Goal: Complete application form: Complete application form

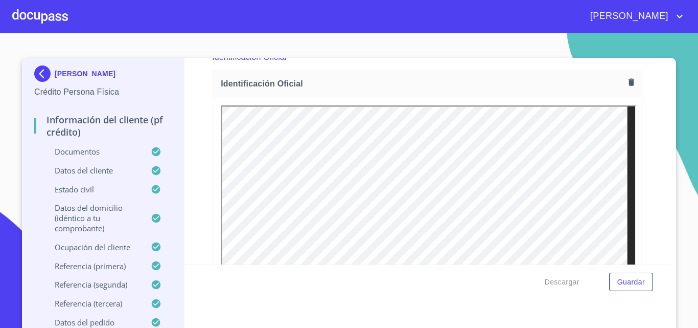
click at [55, 19] on div at bounding box center [40, 16] width 56 height 33
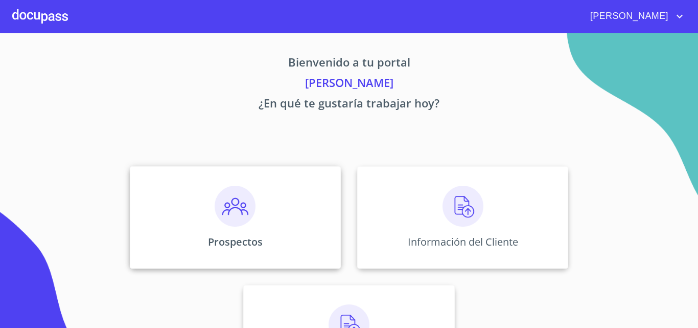
click at [236, 213] on img at bounding box center [235, 206] width 41 height 41
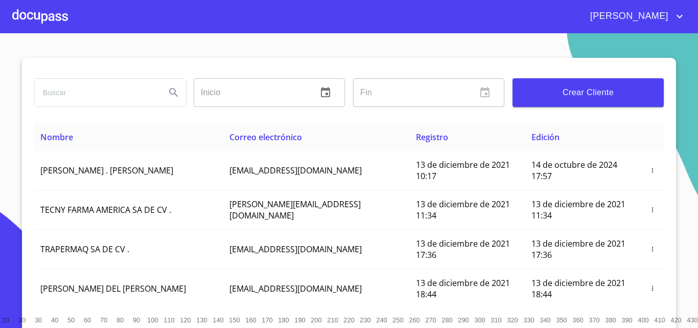
click at [602, 99] on span "Crear Cliente" at bounding box center [588, 92] width 135 height 14
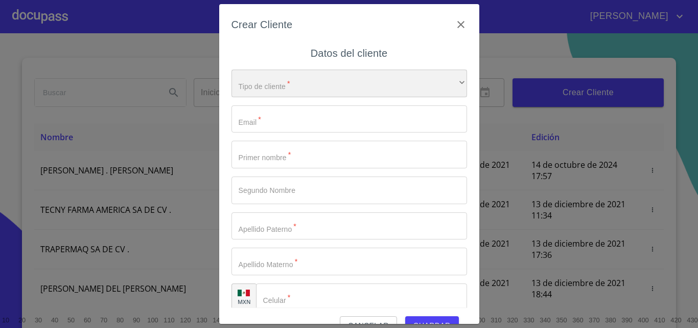
click at [334, 86] on div "​" at bounding box center [350, 84] width 236 height 28
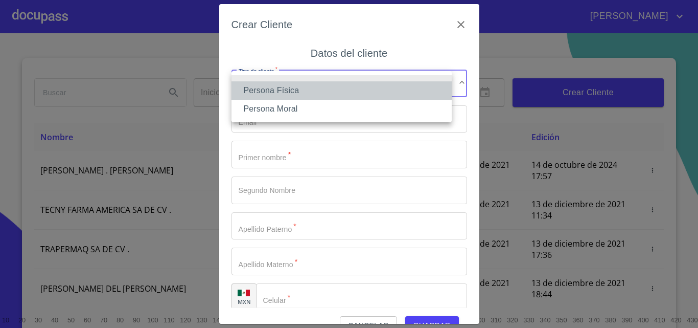
click at [287, 92] on li "Persona Física" at bounding box center [342, 90] width 220 height 18
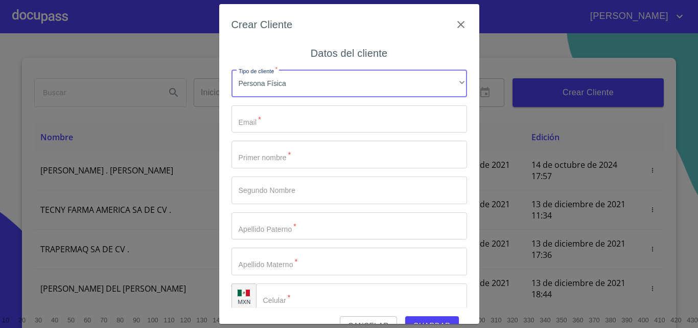
click at [281, 117] on input "Tipo de cliente   *" at bounding box center [350, 119] width 236 height 28
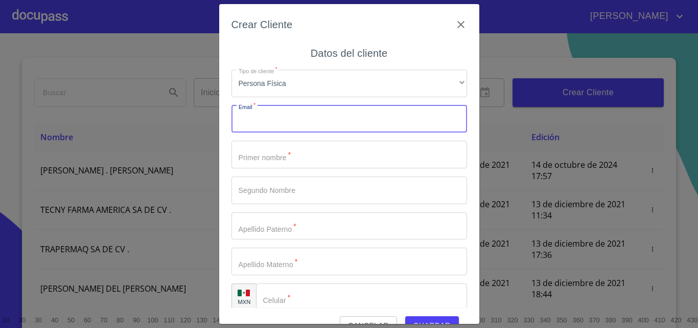
paste input "[EMAIL_ADDRESS][DOMAIN_NAME]"
type input "[EMAIL_ADDRESS][DOMAIN_NAME]"
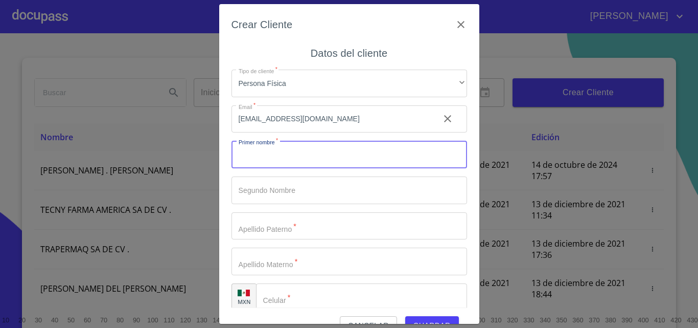
click at [310, 157] on input "Tipo de cliente   *" at bounding box center [350, 155] width 236 height 28
type input "[PERSON_NAME]"
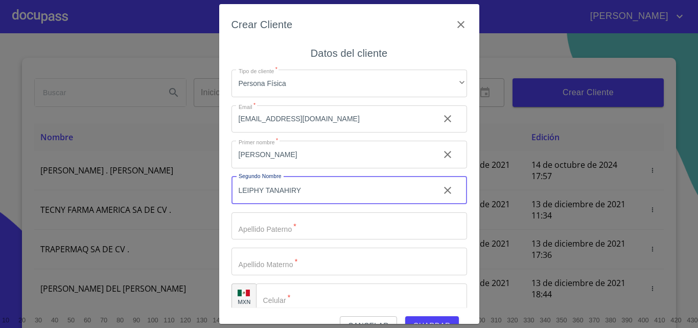
type input "LEIPHY TANAHIRY"
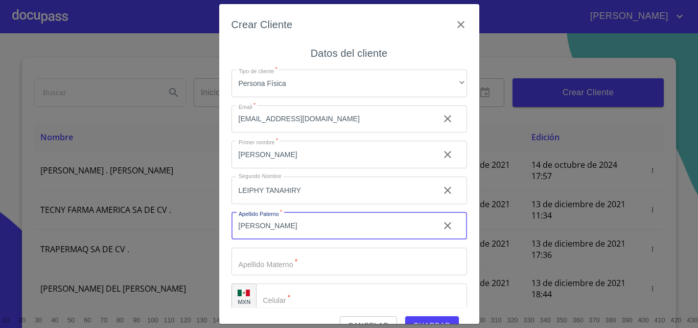
type input "[PERSON_NAME]"
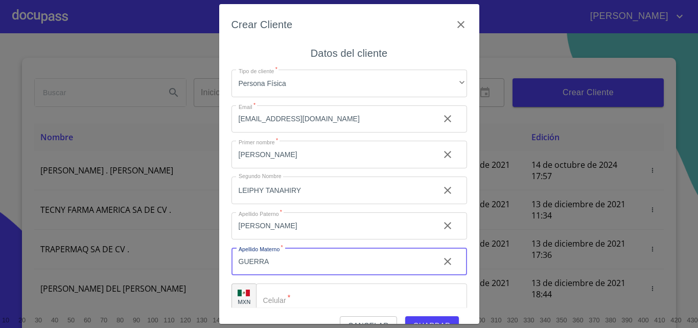
type input "GUERRA"
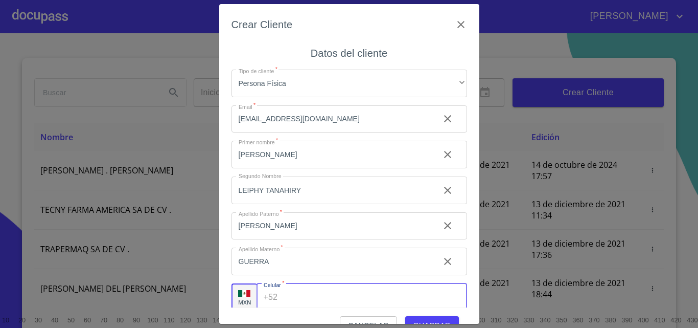
scroll to position [4, 0]
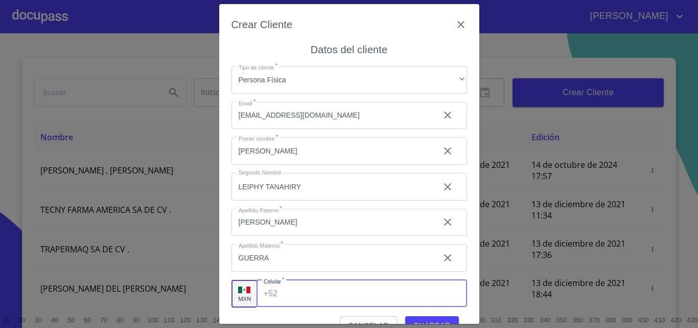
click at [297, 290] on input "Tipo de cliente   *" at bounding box center [374, 294] width 185 height 28
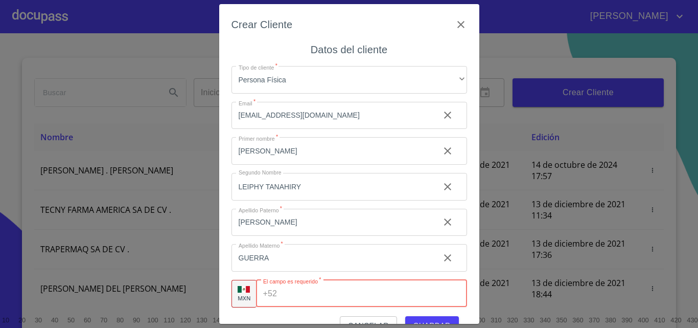
click at [283, 296] on input "Tipo de cliente   *" at bounding box center [374, 294] width 186 height 28
paste input "[PHONE_NUMBER]"
type input "3"
type input "[PHONE_NUMBER]"
click at [469, 109] on div "Crear Cliente Datos del cliente Tipo de cliente   * Persona Física ​ Email   * …" at bounding box center [349, 164] width 260 height 320
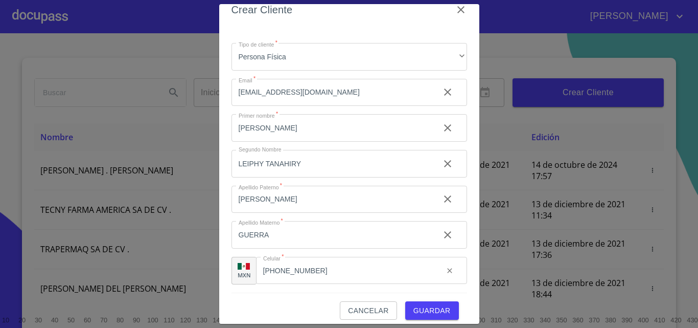
scroll to position [23, 0]
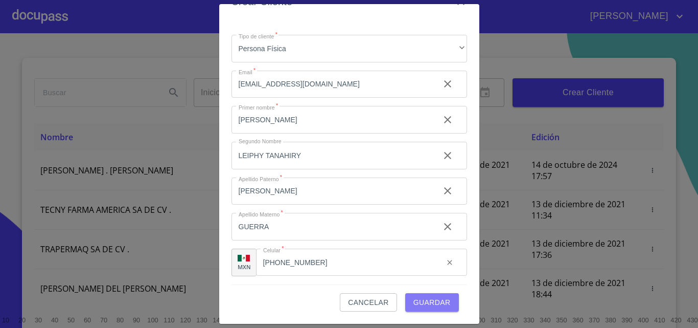
click at [442, 303] on span "Guardar" at bounding box center [432, 302] width 37 height 13
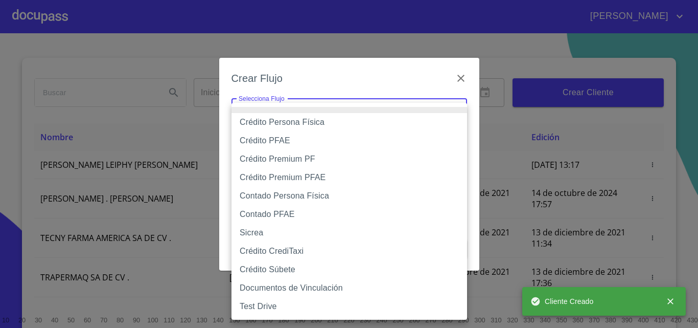
click at [302, 109] on body "[PERSON_NAME] ​ Fin ​ Crear Cliente Nombre Correo electrónico Registro Edición …" at bounding box center [349, 164] width 698 height 328
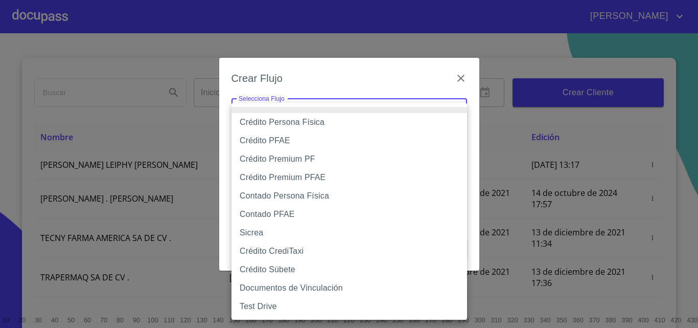
click at [332, 121] on li "Crédito Persona Física" at bounding box center [350, 122] width 236 height 18
type input "61b033e49b8c202ad5bb7912"
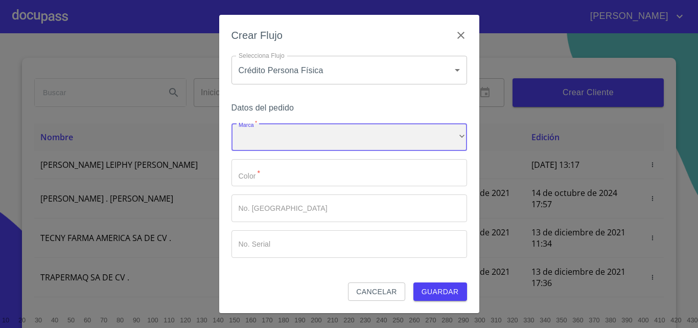
click at [311, 133] on div "​" at bounding box center [350, 137] width 236 height 28
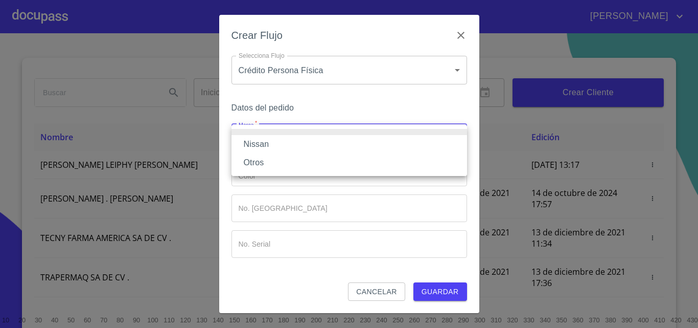
click at [255, 139] on li "Nissan" at bounding box center [350, 144] width 236 height 18
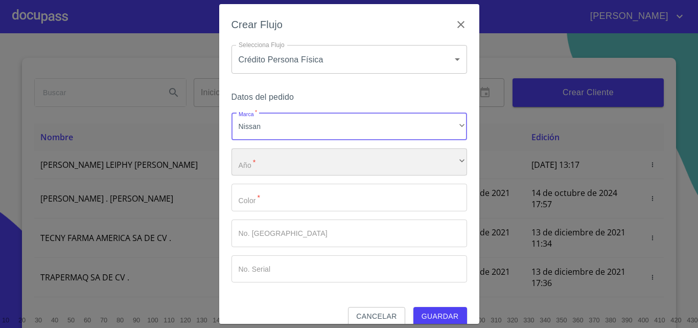
click at [259, 164] on div "​" at bounding box center [350, 162] width 236 height 28
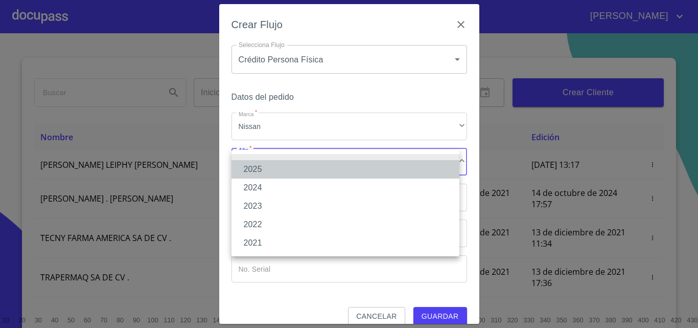
click at [258, 168] on li "2025" at bounding box center [346, 169] width 228 height 18
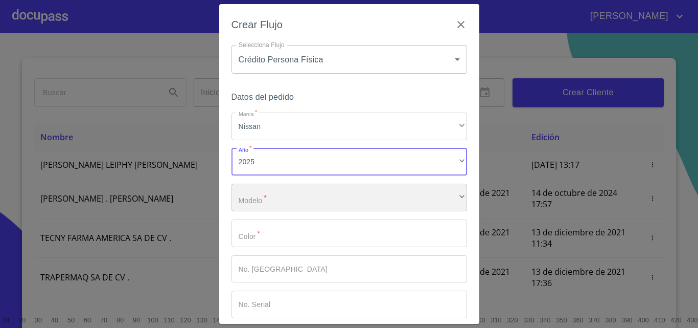
click at [267, 192] on div "​" at bounding box center [350, 198] width 236 height 28
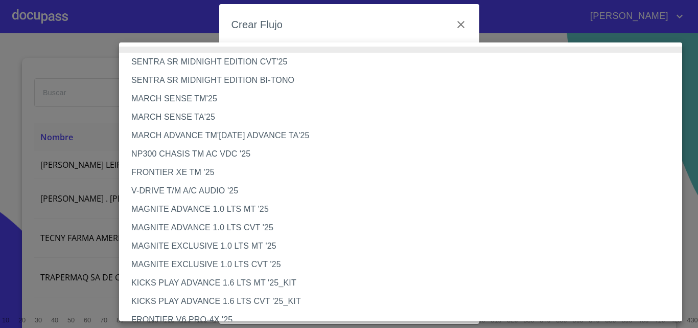
click at [249, 206] on li "MAGNITE ADVANCE 1.0 LTS MT '25" at bounding box center [404, 209] width 571 height 18
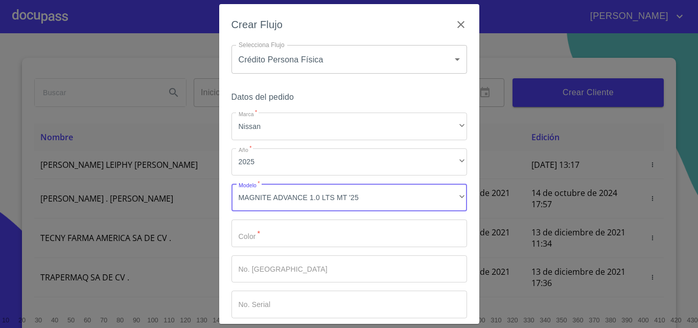
click at [273, 231] on input "Marca   *" at bounding box center [350, 233] width 236 height 28
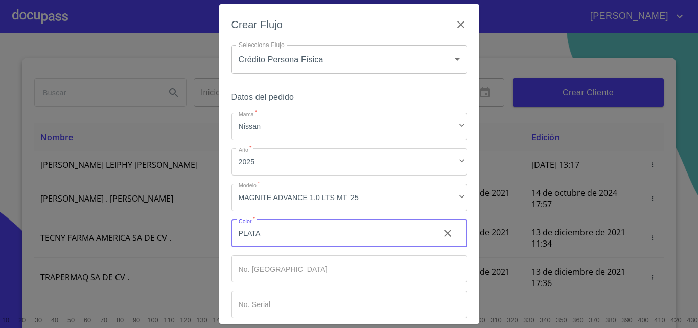
scroll to position [50, 0]
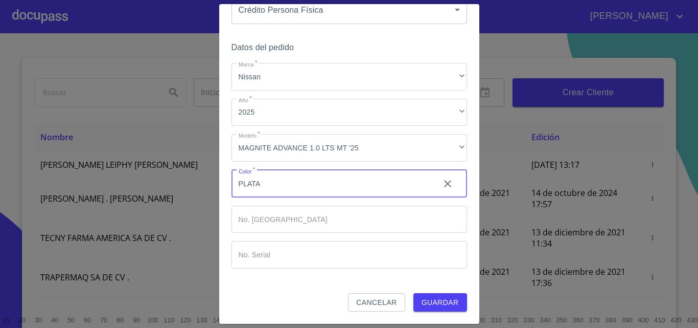
type input "PLATA"
click at [433, 301] on span "Guardar" at bounding box center [440, 302] width 37 height 13
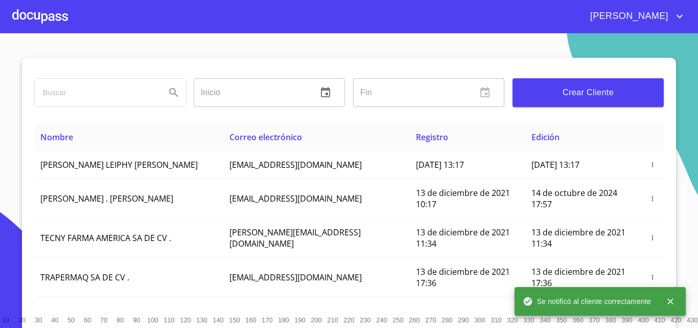
click at [35, 14] on div at bounding box center [40, 16] width 56 height 33
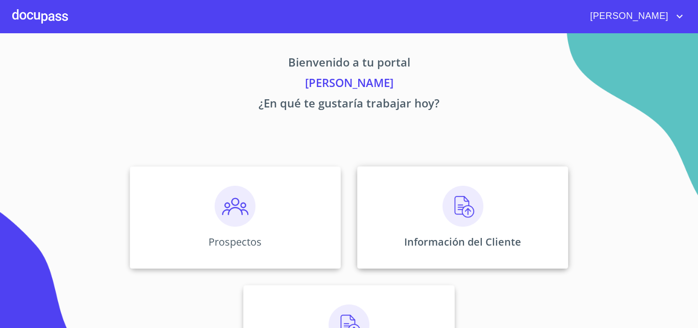
click at [470, 216] on img at bounding box center [463, 206] width 41 height 41
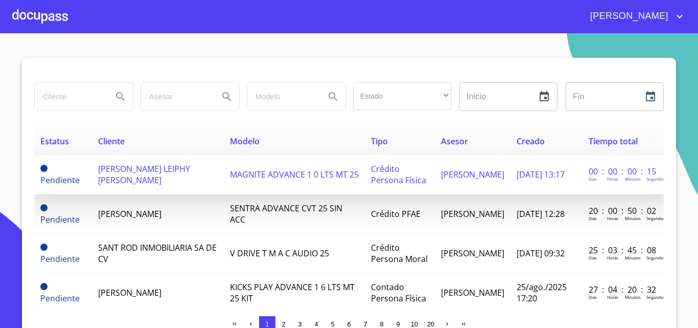
click at [157, 179] on span "[PERSON_NAME] LEIPHY [PERSON_NAME]" at bounding box center [144, 174] width 92 height 22
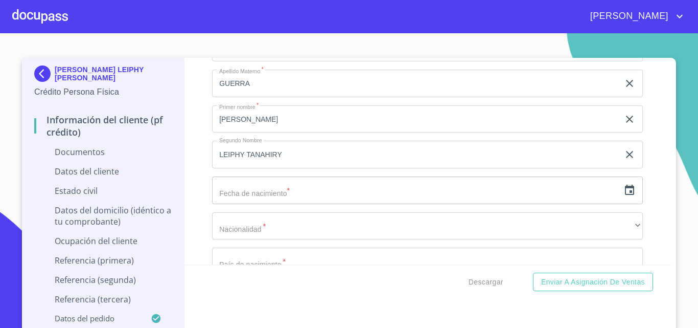
scroll to position [1329, 0]
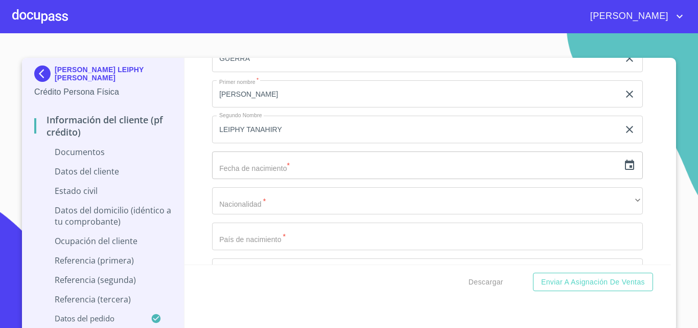
click at [625, 165] on icon "button" at bounding box center [629, 165] width 9 height 10
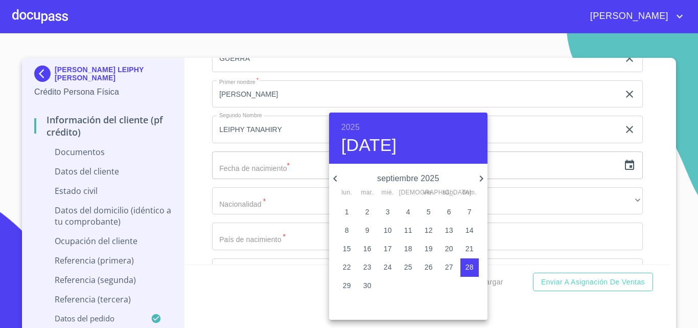
click at [359, 125] on h6 "2025" at bounding box center [351, 127] width 18 height 14
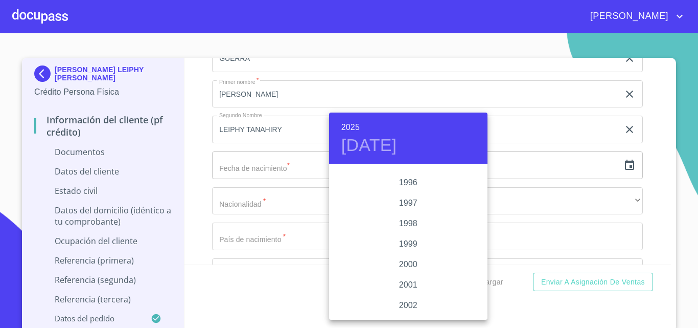
scroll to position [1421, 0]
click at [401, 250] on div "1998" at bounding box center [408, 247] width 159 height 20
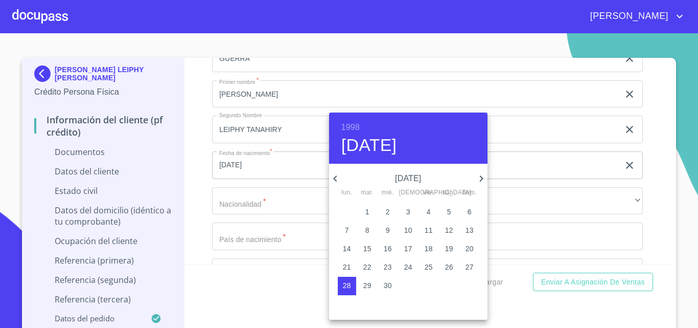
click at [336, 176] on icon "button" at bounding box center [335, 178] width 4 height 6
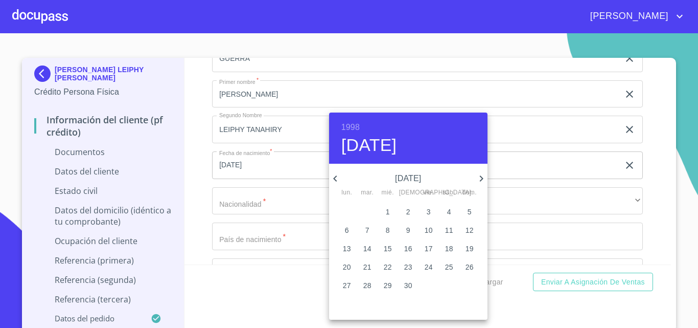
click at [336, 176] on icon "button" at bounding box center [335, 178] width 4 height 6
click at [470, 230] on p "8" at bounding box center [470, 230] width 4 height 10
type input "8 de feb. de 1998"
click at [274, 202] on div at bounding box center [349, 164] width 698 height 328
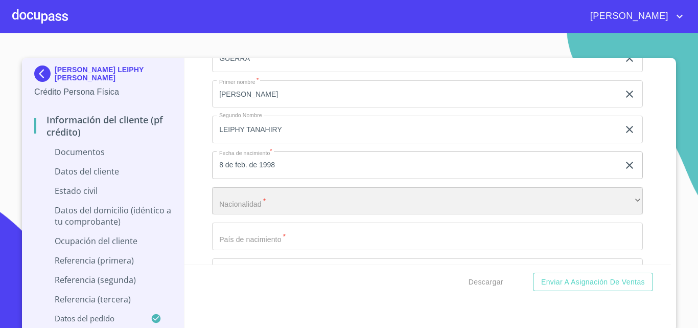
click at [274, 205] on div "​" at bounding box center [427, 201] width 431 height 28
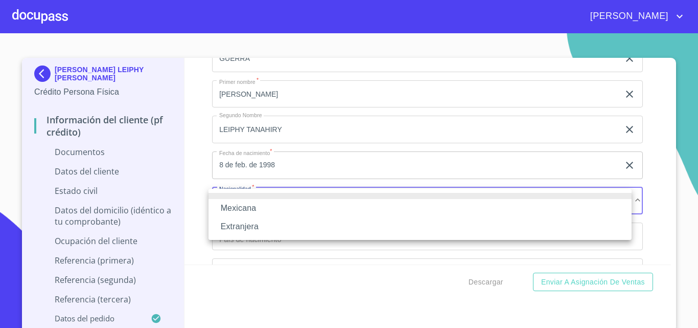
click at [253, 211] on li "Mexicana" at bounding box center [420, 208] width 423 height 18
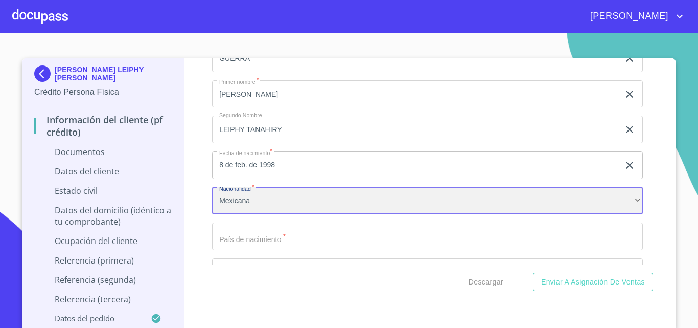
scroll to position [1380, 0]
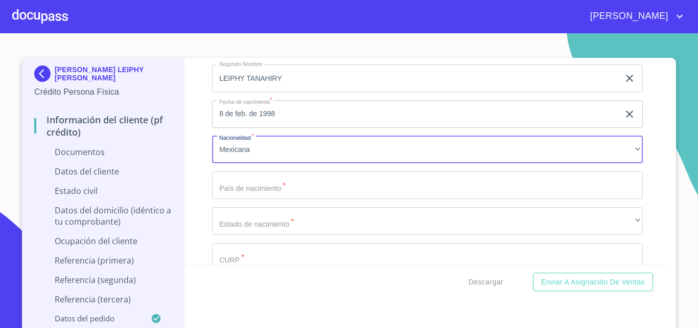
click at [282, 194] on input "Documento de identificación   *" at bounding box center [427, 185] width 431 height 28
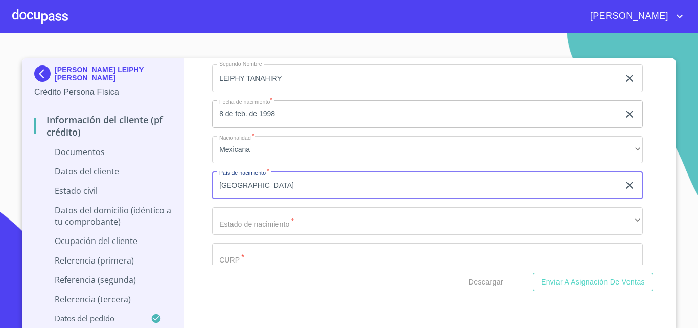
type input "[GEOGRAPHIC_DATA]"
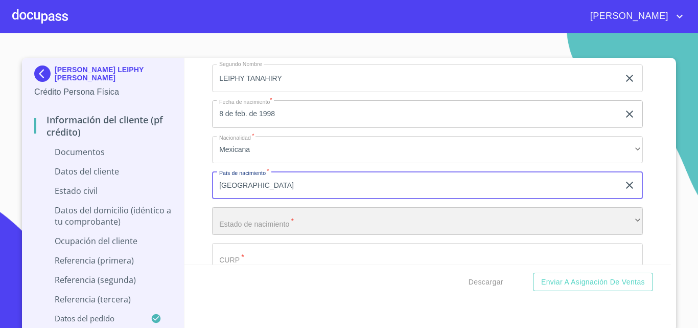
click at [237, 228] on div "​" at bounding box center [427, 221] width 431 height 28
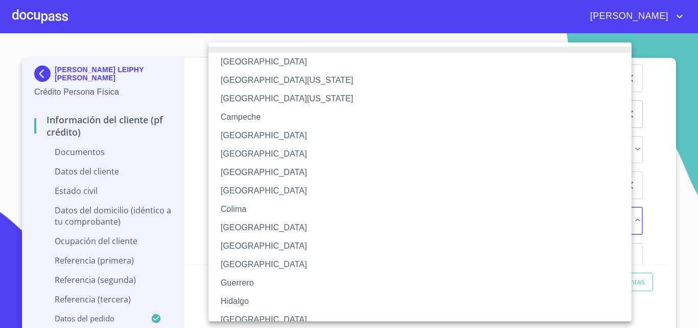
scroll to position [102, 0]
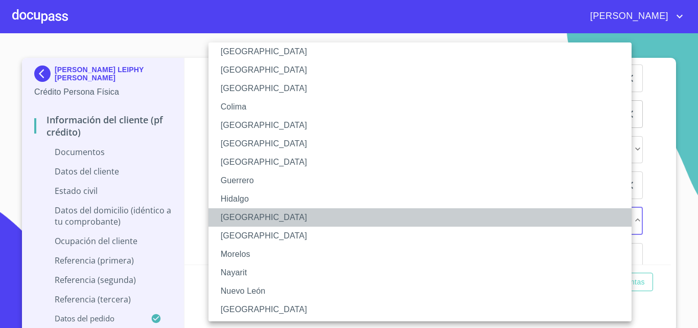
click at [248, 215] on li "[GEOGRAPHIC_DATA]" at bounding box center [424, 217] width 431 height 18
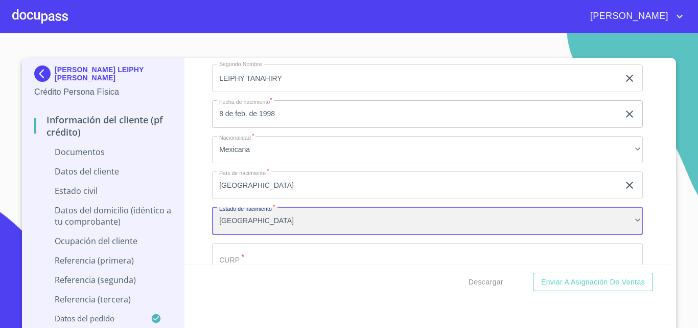
scroll to position [1432, 0]
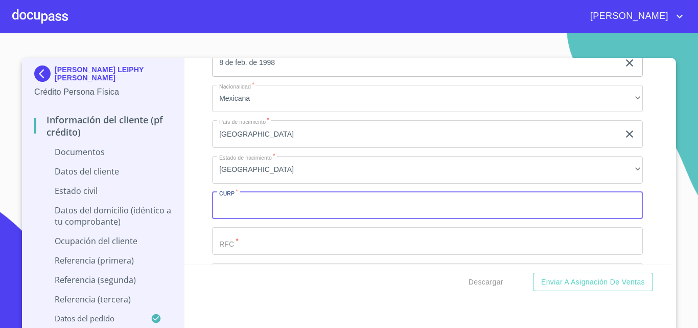
click at [281, 212] on input "Documento de identificación   *" at bounding box center [427, 206] width 431 height 28
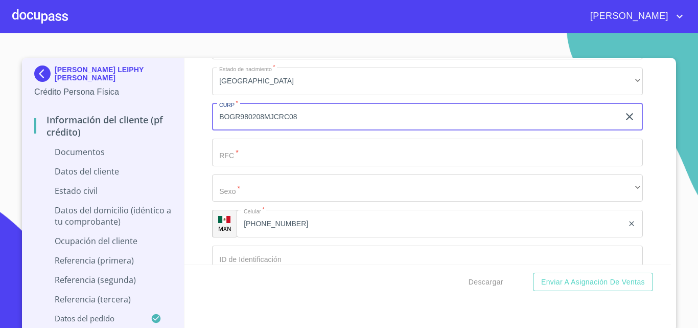
scroll to position [1483, 0]
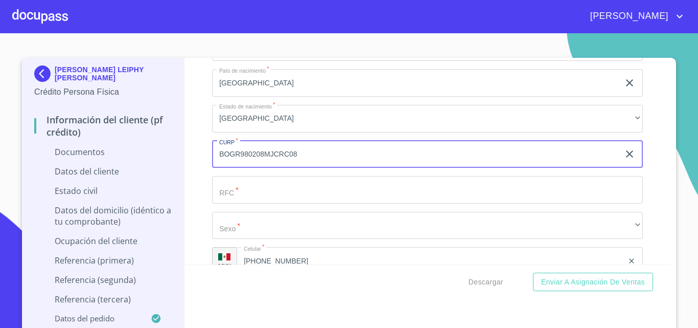
drag, startPoint x: 214, startPoint y: 156, endPoint x: 263, endPoint y: 152, distance: 49.3
click at [263, 152] on input "BOGR980208MJCRC08" at bounding box center [415, 155] width 407 height 28
type input "BOGR980208MJCRC08"
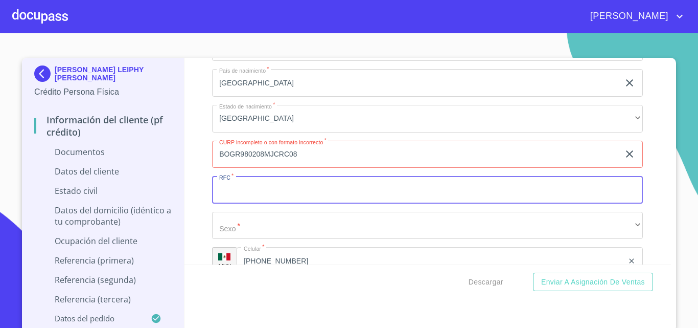
click at [255, 191] on input "Documento de identificación   *" at bounding box center [427, 190] width 431 height 28
paste input "BOGR980208"
type input "BOGR980208"
click at [312, 157] on input "BOGR980208MJCRC08" at bounding box center [415, 155] width 407 height 28
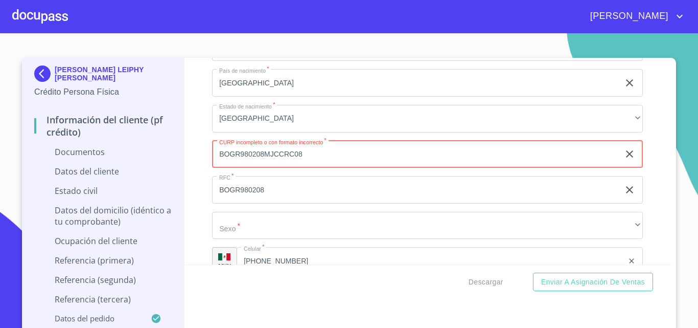
type input "BOGR980208MJCCRC08"
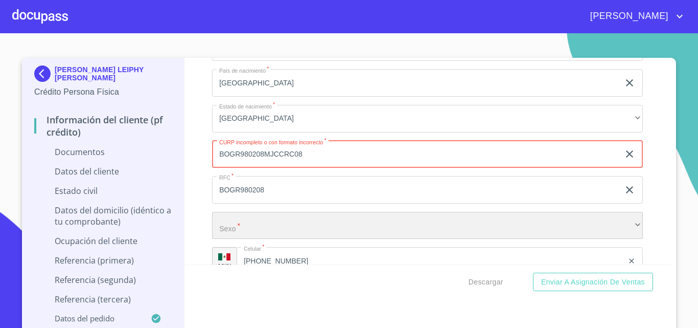
click at [270, 233] on div "​" at bounding box center [427, 226] width 431 height 28
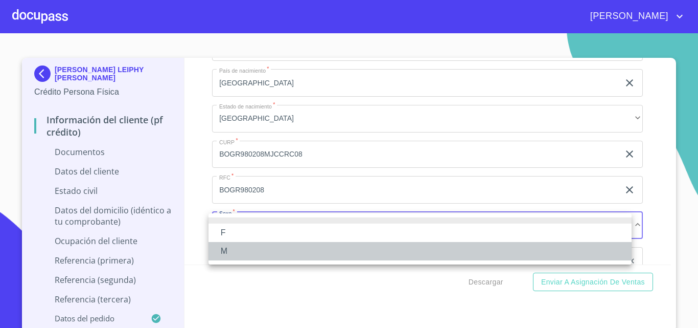
click at [235, 250] on li "M" at bounding box center [420, 251] width 423 height 18
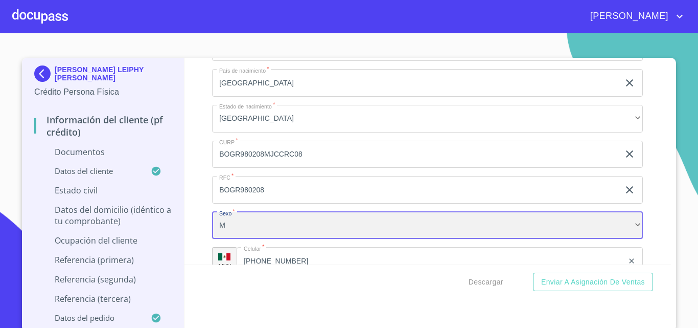
scroll to position [1585, 0]
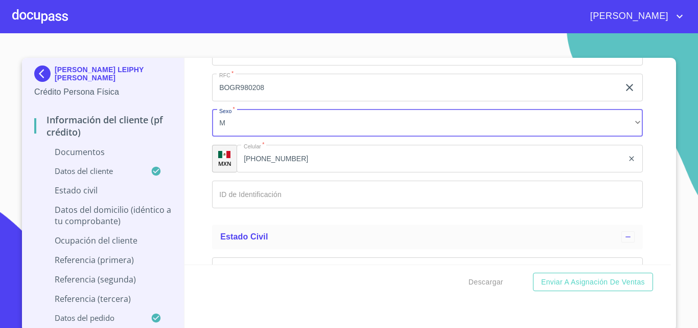
click at [277, 196] on input "Documento de identificación   *" at bounding box center [427, 194] width 431 height 28
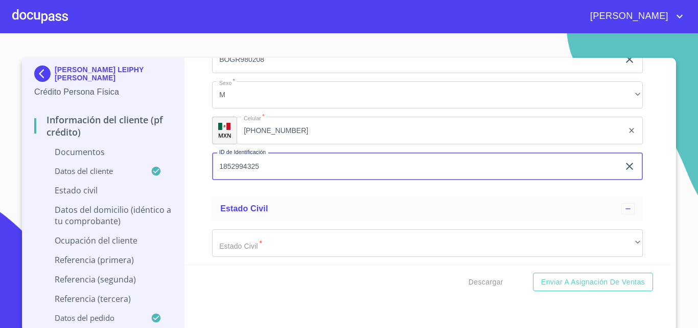
scroll to position [1636, 0]
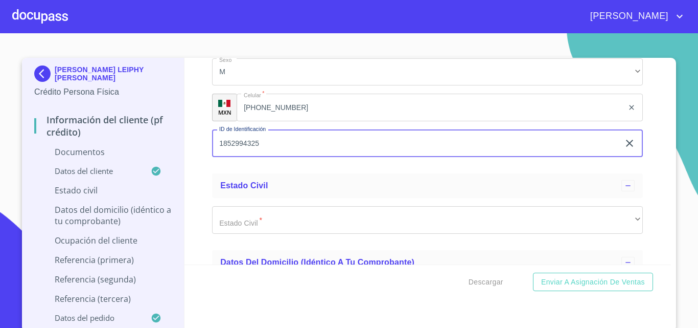
type input "1852994325"
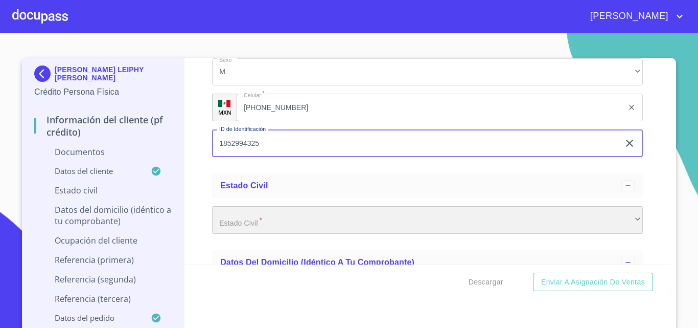
click at [274, 217] on div "​" at bounding box center [427, 220] width 431 height 28
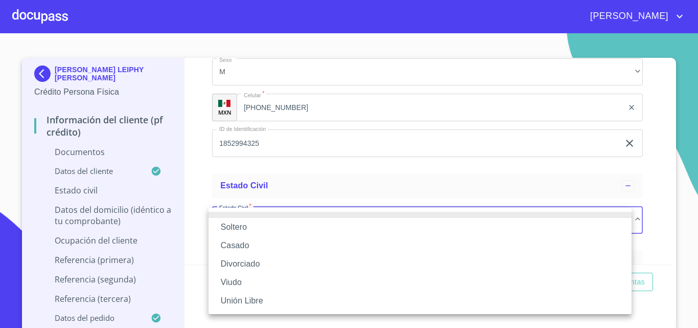
click at [243, 229] on li "Soltero" at bounding box center [420, 227] width 423 height 18
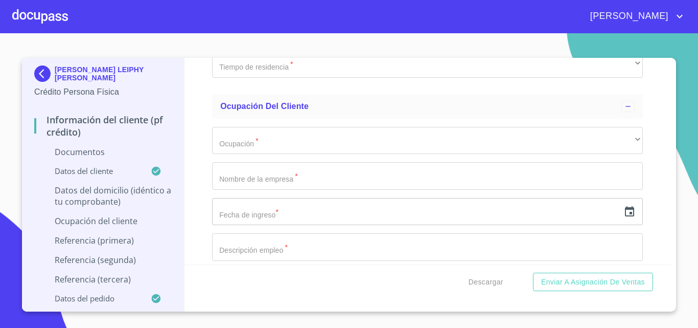
scroll to position [2250, 0]
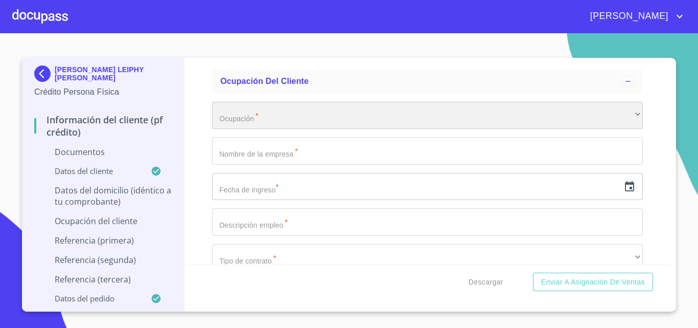
click at [321, 116] on div "​" at bounding box center [427, 116] width 431 height 28
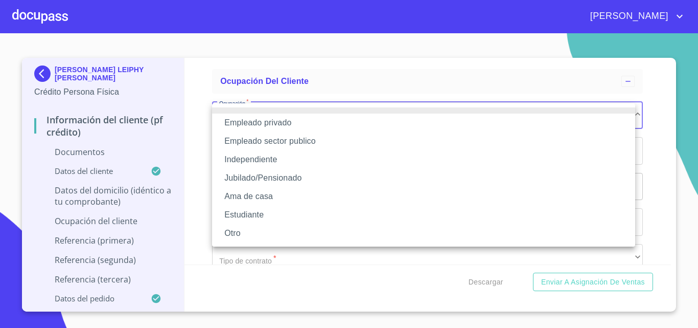
click at [296, 143] on li "Empleado sector publico" at bounding box center [423, 141] width 423 height 18
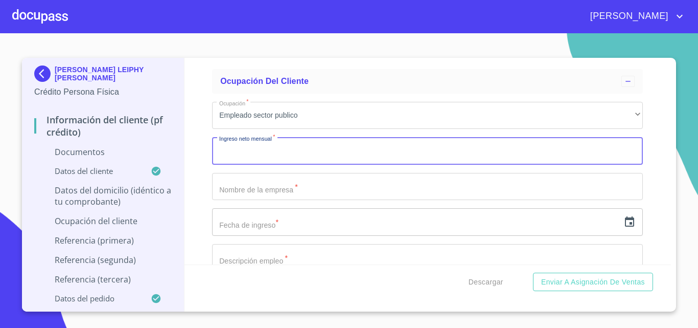
click at [289, 156] on input "Documento de identificación   *" at bounding box center [427, 151] width 431 height 28
type input "15000"
click at [273, 194] on input "Documento de identificación   *" at bounding box center [427, 187] width 431 height 28
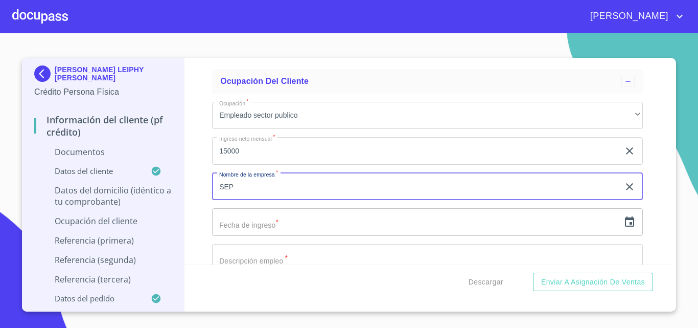
type input "SEP"
click at [263, 216] on input "text" at bounding box center [415, 222] width 407 height 28
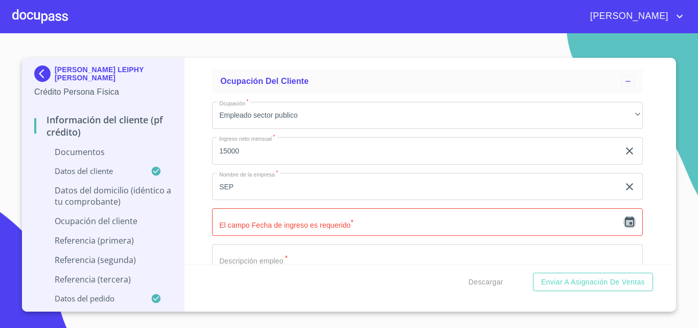
click at [625, 226] on icon "button" at bounding box center [629, 221] width 9 height 10
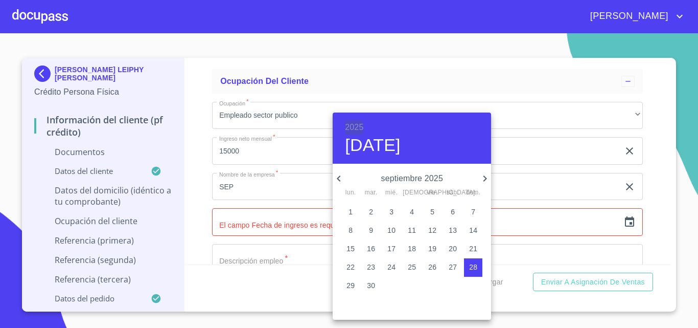
click at [355, 126] on h6 "2025" at bounding box center [354, 127] width 18 height 14
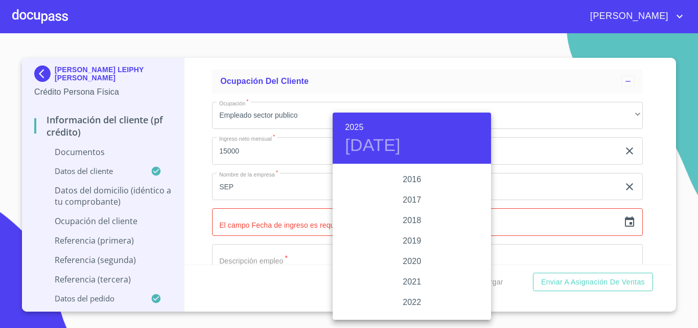
scroll to position [1882, 0]
click at [411, 215] on div "2019" at bounding box center [412, 216] width 159 height 20
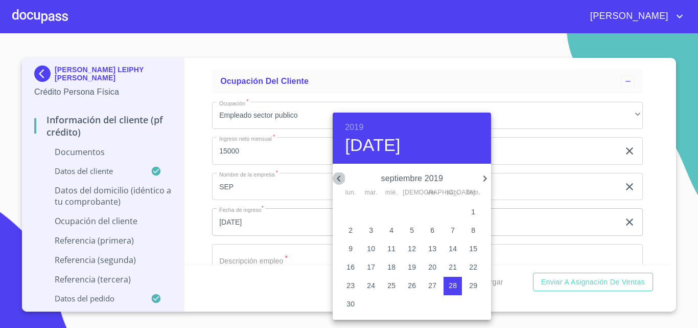
click at [342, 181] on icon "button" at bounding box center [339, 178] width 12 height 12
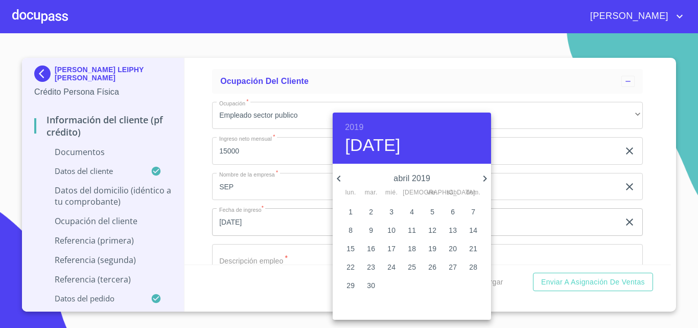
click at [342, 181] on icon "button" at bounding box center [339, 178] width 12 height 12
click at [372, 212] on p "1" at bounding box center [371, 212] width 4 height 10
type input "1 de ene. de 2019"
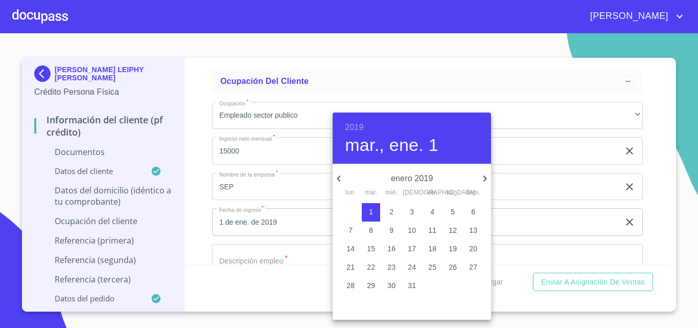
click at [263, 261] on div at bounding box center [349, 164] width 698 height 328
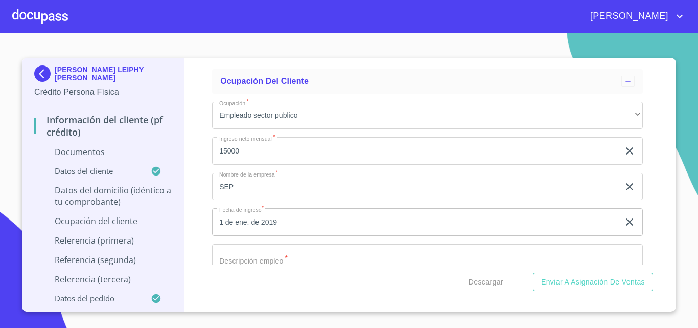
click at [277, 253] on input "Documento de identificación   *" at bounding box center [427, 258] width 431 height 28
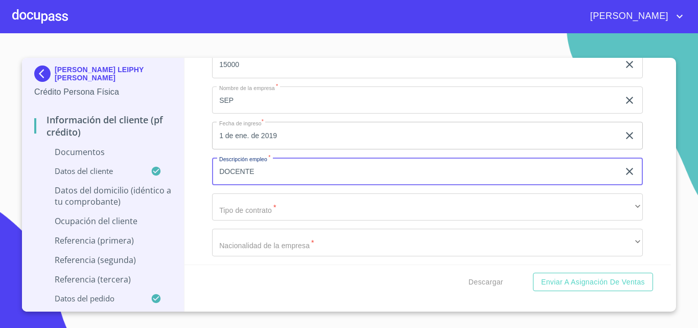
scroll to position [2352, 0]
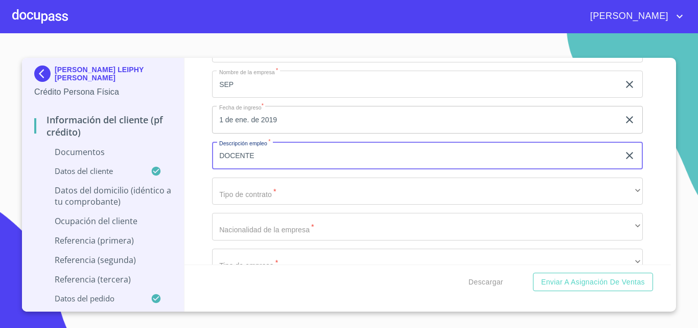
type input "DOCENTE"
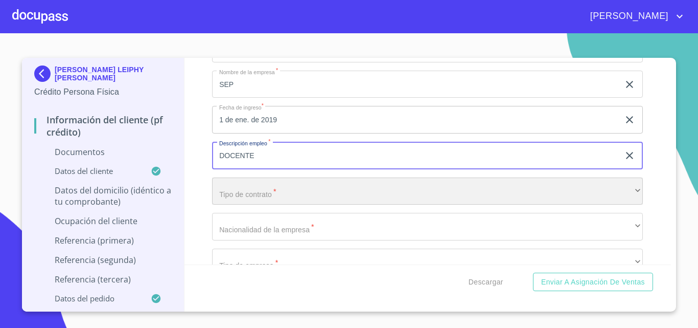
click at [280, 197] on div "​" at bounding box center [427, 191] width 431 height 28
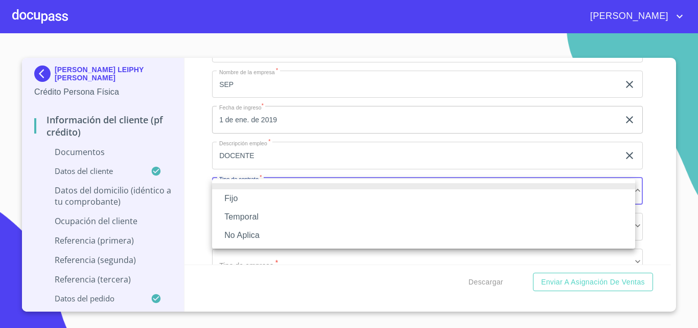
click at [242, 195] on li "Fijo" at bounding box center [423, 198] width 423 height 18
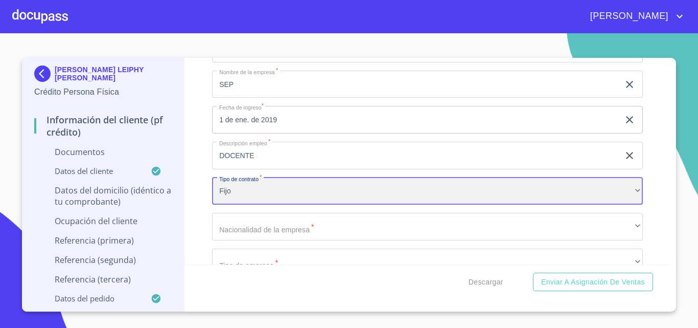
scroll to position [2403, 0]
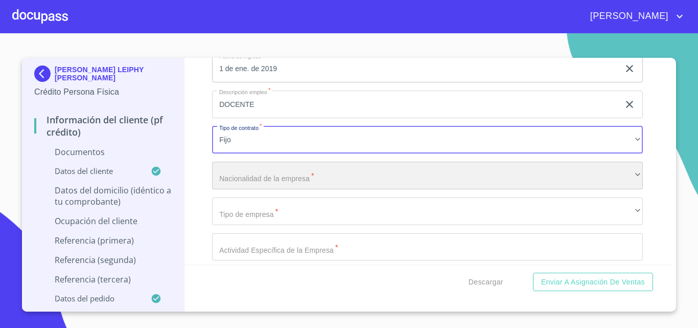
click at [299, 178] on div "​" at bounding box center [427, 176] width 431 height 28
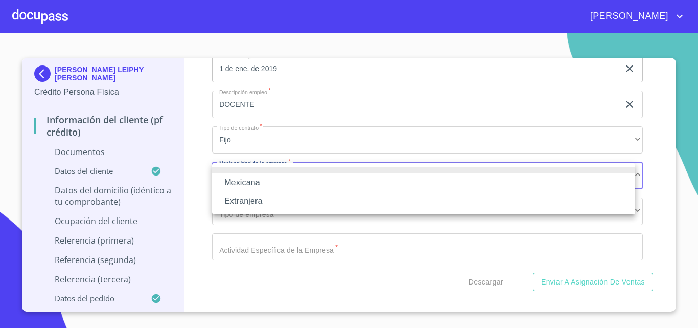
click at [244, 181] on li "Mexicana" at bounding box center [423, 182] width 423 height 18
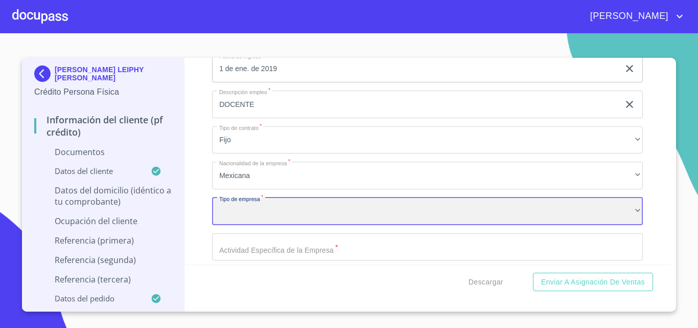
click at [266, 218] on div "​" at bounding box center [427, 211] width 431 height 28
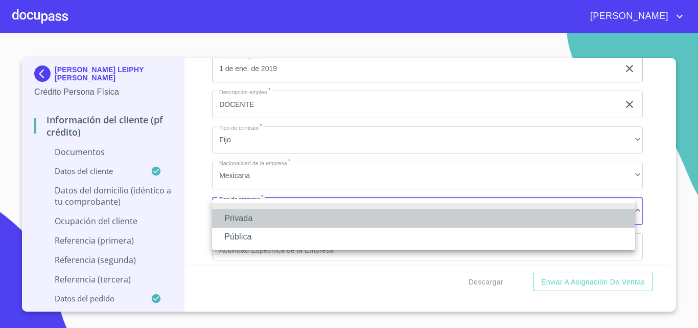
click at [238, 212] on li "Privada" at bounding box center [423, 218] width 423 height 18
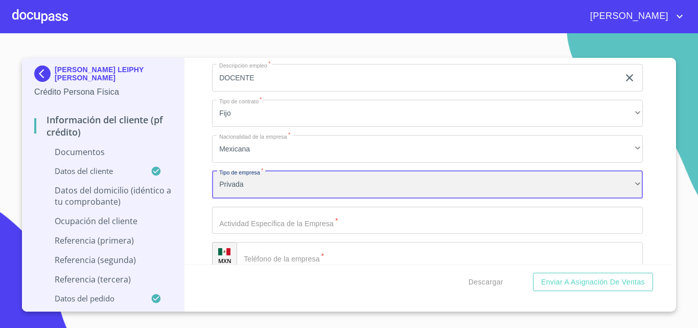
scroll to position [2454, 0]
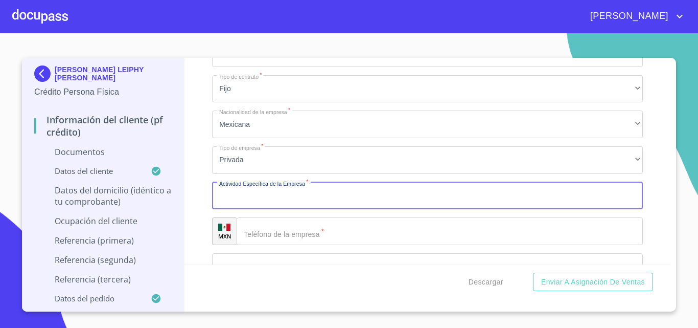
click at [301, 201] on input "Documento de identificación   *" at bounding box center [427, 196] width 431 height 28
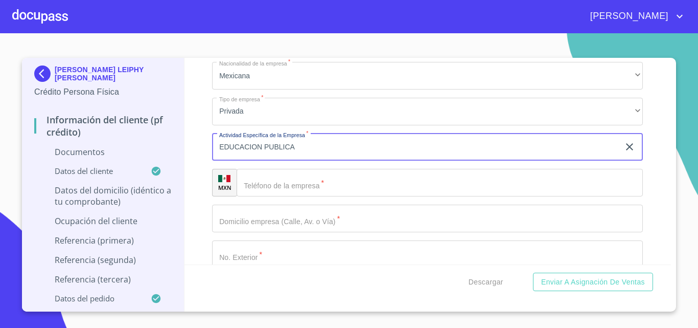
scroll to position [2505, 0]
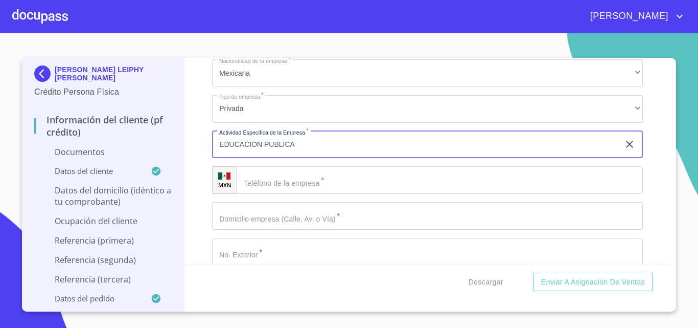
type input "EDUCACION PUBLICA"
click at [297, 183] on input "Documento de identificación   *" at bounding box center [440, 180] width 406 height 28
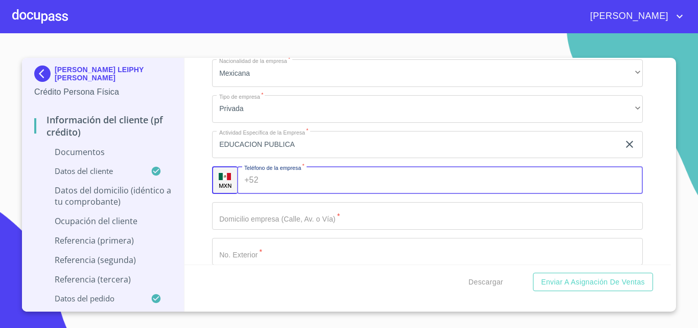
click at [276, 220] on input "Documento de identificación   *" at bounding box center [427, 216] width 431 height 28
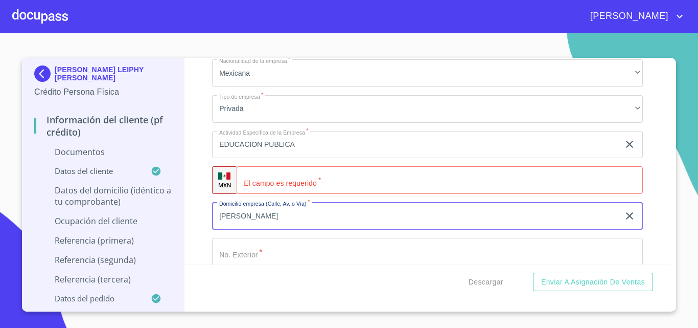
type input "[PERSON_NAME]"
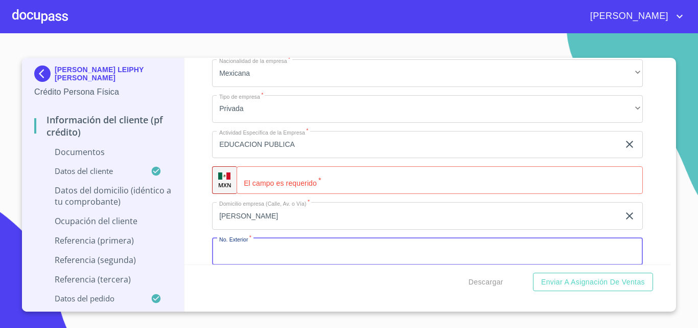
scroll to position [2506, 0]
type input "0"
type input "2"
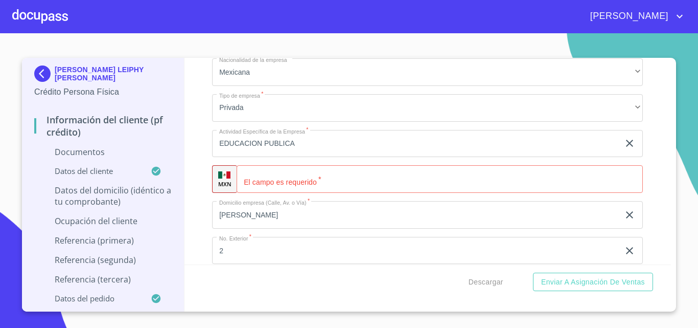
scroll to position [2632, 0]
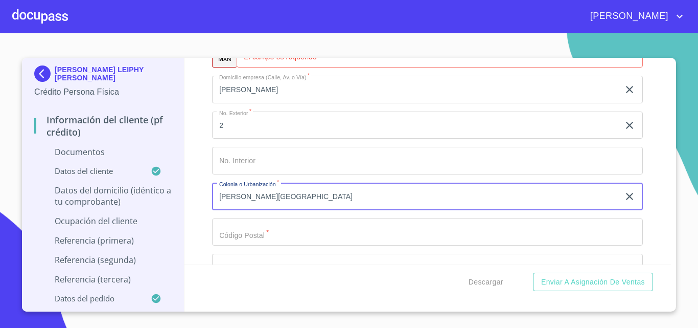
type input "[PERSON_NAME][GEOGRAPHIC_DATA]"
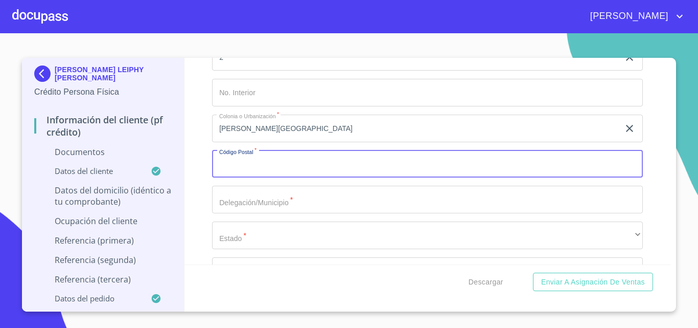
scroll to position [2734, 0]
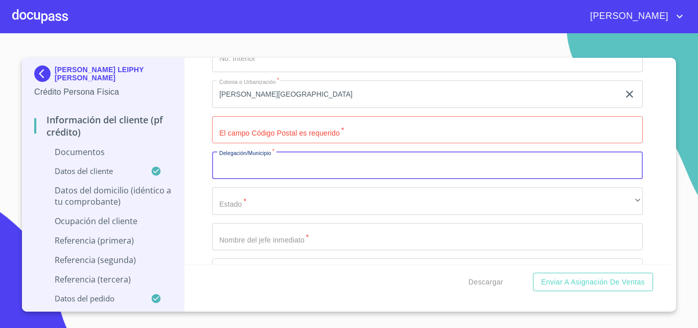
click at [263, 173] on input "Documento de identificación   *" at bounding box center [427, 165] width 431 height 28
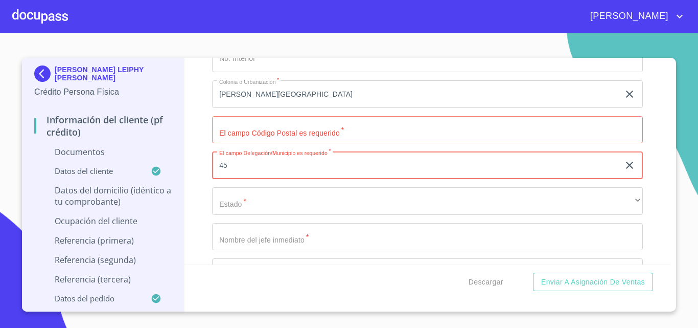
type input "4"
click at [376, 133] on input "Documento de identificación   *" at bounding box center [427, 130] width 431 height 28
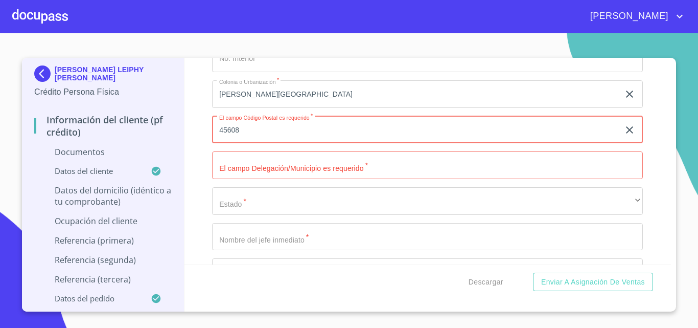
type input "45608"
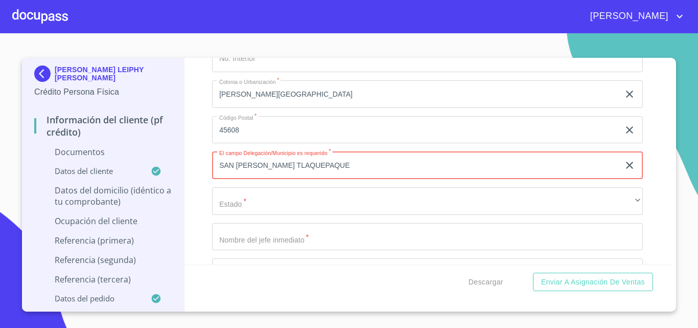
type input "SAN [PERSON_NAME] TLAQUEPAQUE"
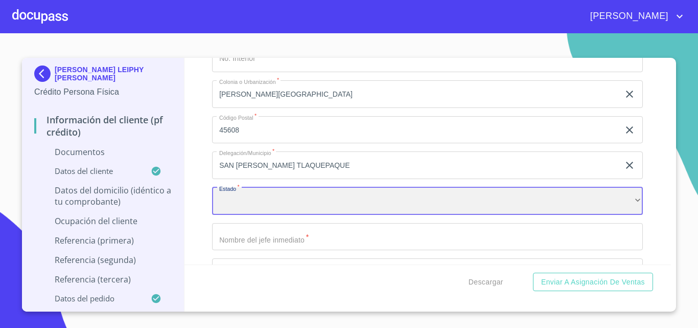
click at [240, 201] on div "​" at bounding box center [427, 201] width 431 height 28
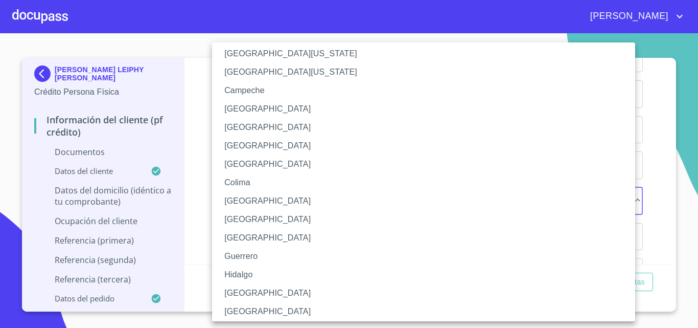
scroll to position [51, 0]
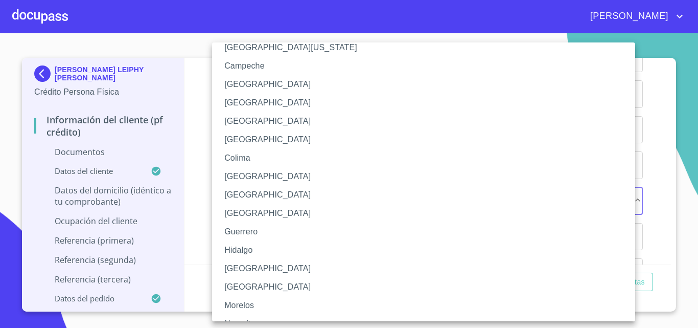
click at [240, 266] on li "[GEOGRAPHIC_DATA]" at bounding box center [427, 268] width 431 height 18
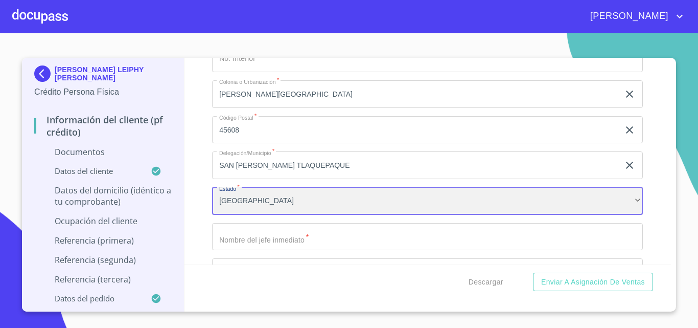
scroll to position [2785, 0]
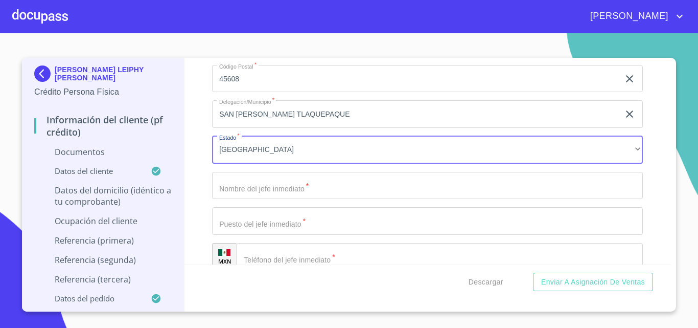
click at [292, 191] on input "Documento de identificación   *" at bounding box center [427, 186] width 431 height 28
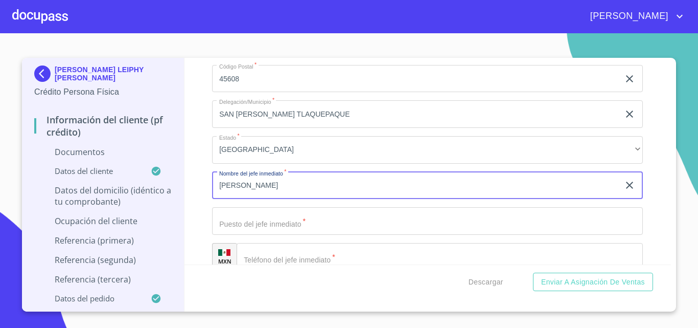
type input "[PERSON_NAME]"
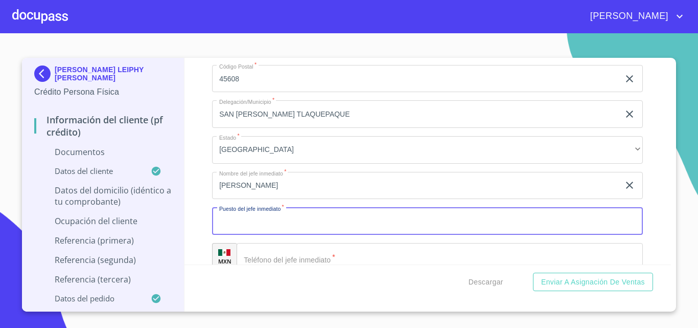
click at [272, 222] on input "Documento de identificación   *" at bounding box center [427, 221] width 431 height 28
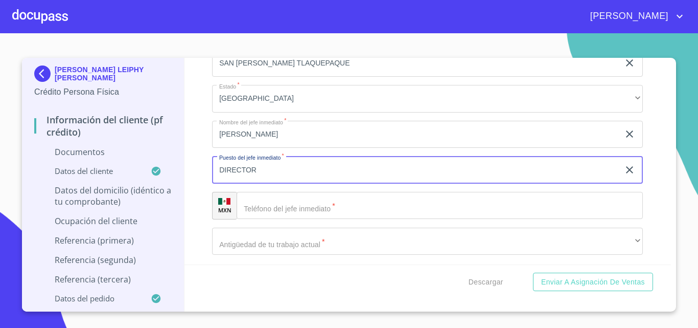
type input "DIRECTOR"
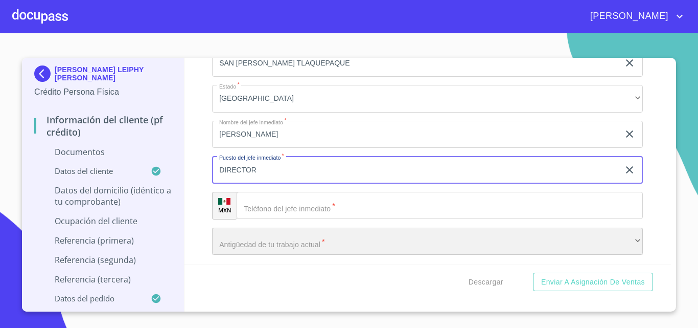
click at [280, 241] on div "​" at bounding box center [427, 242] width 431 height 28
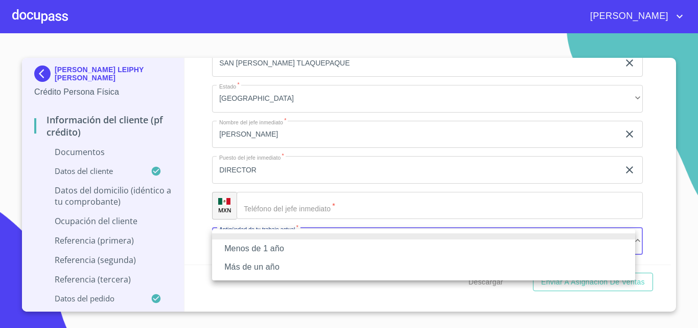
click at [265, 270] on li "Más de un año" at bounding box center [423, 267] width 423 height 18
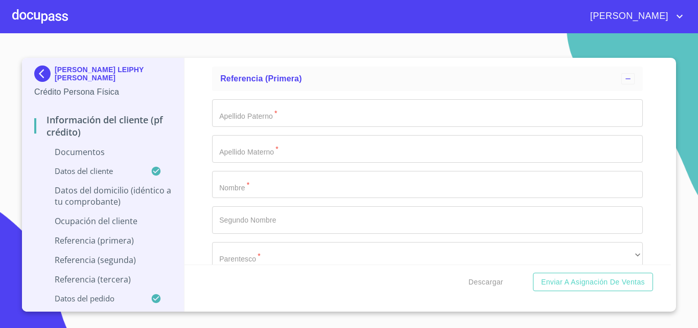
scroll to position [2990, 0]
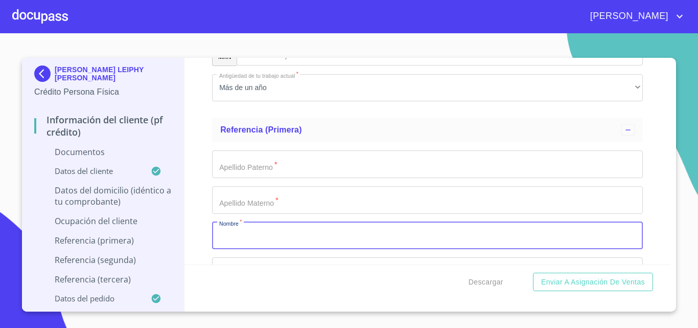
click at [258, 238] on input "Documento de identificación   *" at bounding box center [427, 236] width 431 height 28
type input "BRAYAN"
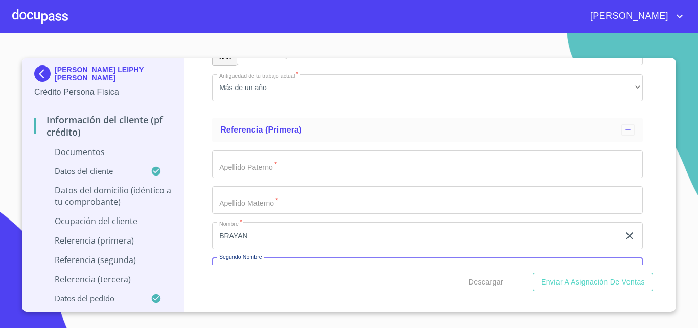
scroll to position [3010, 0]
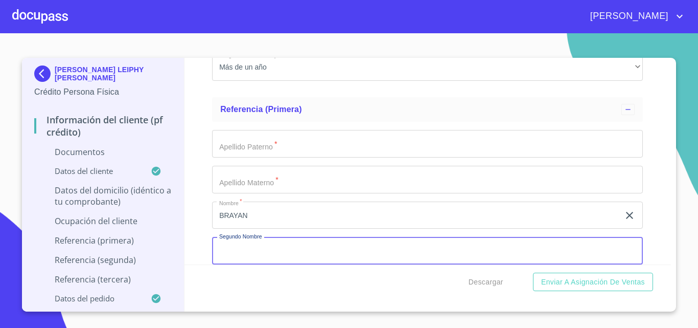
click at [277, 147] on input "Documento de identificación   *" at bounding box center [427, 144] width 431 height 28
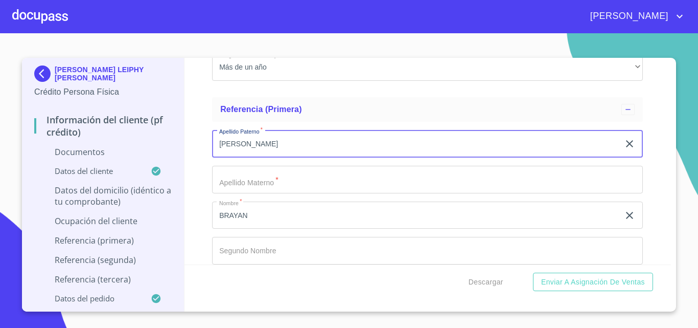
type input "[PERSON_NAME]"
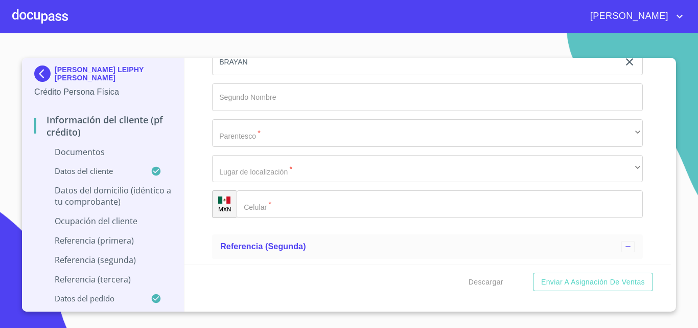
scroll to position [2959, 0]
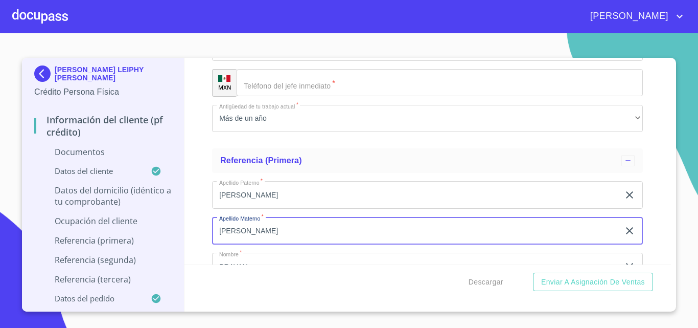
click at [267, 235] on input "[PERSON_NAME]" at bounding box center [415, 231] width 407 height 28
type input "h"
type input "HRNANDEZ"
click at [247, 195] on input "[PERSON_NAME]" at bounding box center [415, 195] width 407 height 28
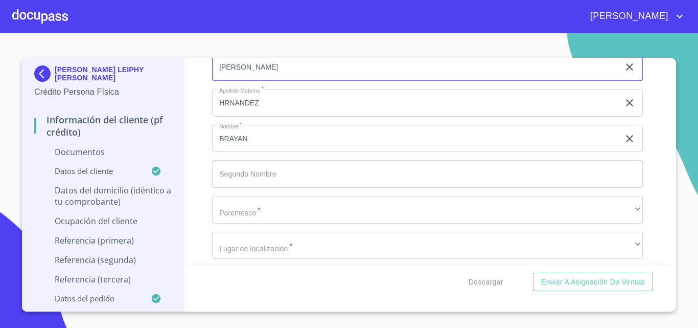
scroll to position [3112, 0]
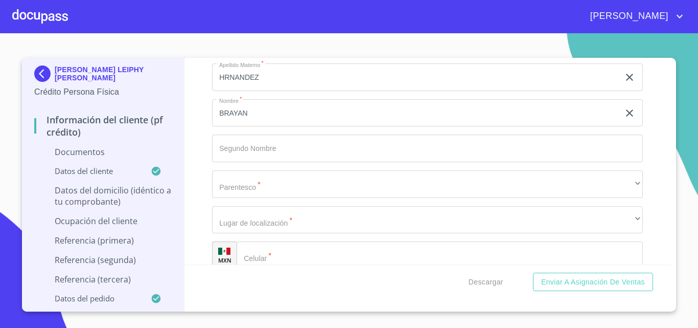
type input "[PERSON_NAME]"
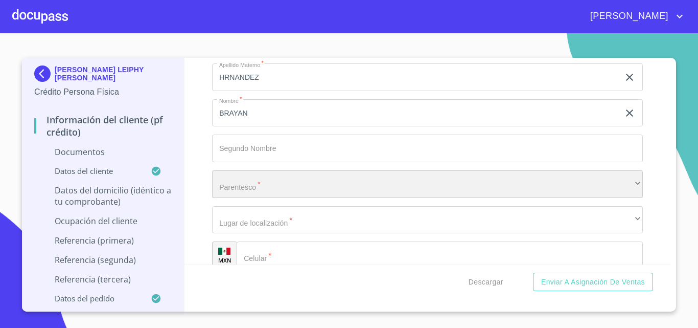
click at [256, 178] on div "​" at bounding box center [427, 184] width 431 height 28
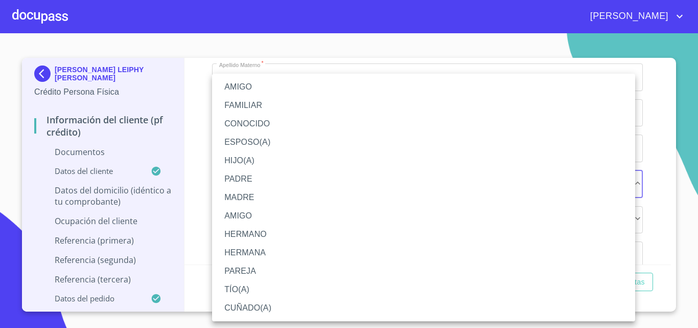
click at [250, 211] on li "AMIGO" at bounding box center [423, 216] width 423 height 18
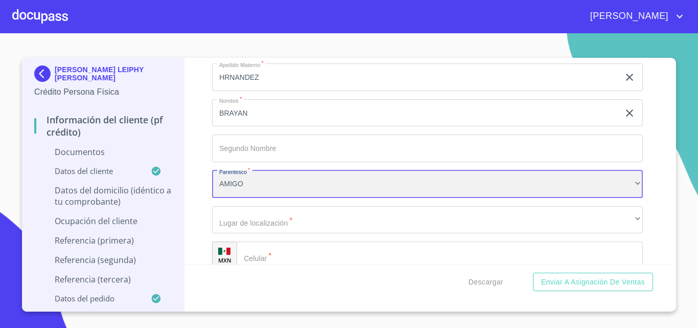
scroll to position [3163, 0]
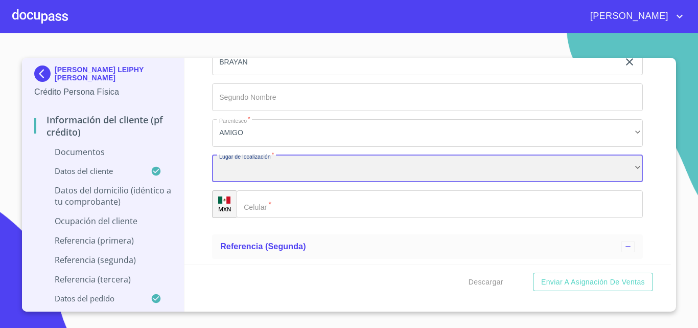
click at [265, 176] on div "​" at bounding box center [427, 169] width 431 height 28
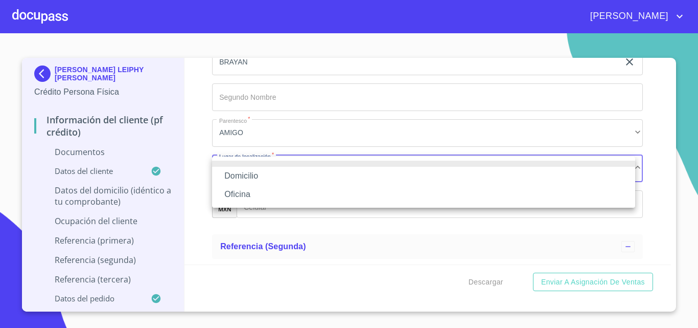
click at [246, 176] on li "Domicilio" at bounding box center [423, 176] width 423 height 18
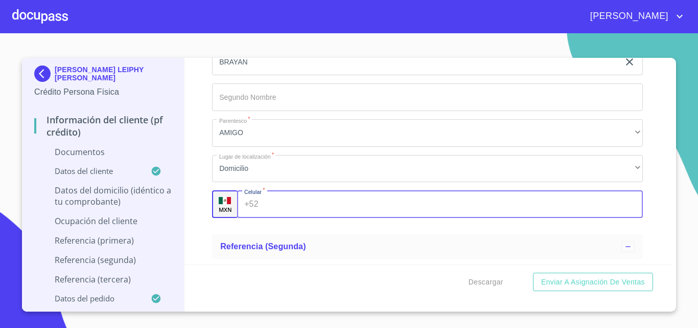
click at [289, 206] on input "Documento de identificación   *" at bounding box center [453, 204] width 381 height 28
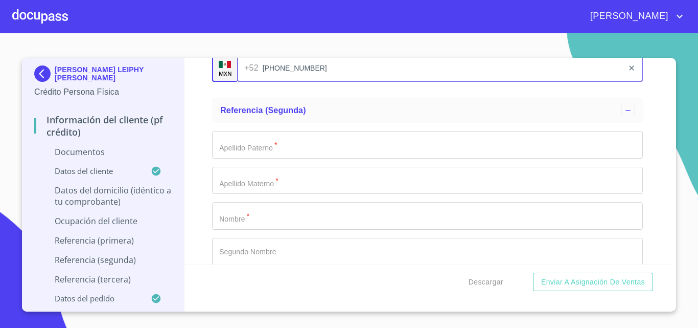
scroll to position [3317, 0]
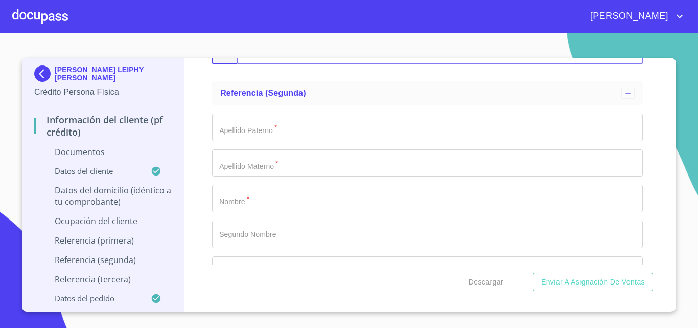
type input "[PHONE_NUMBER]"
click at [283, 204] on input "Documento de identificación   *" at bounding box center [427, 199] width 431 height 28
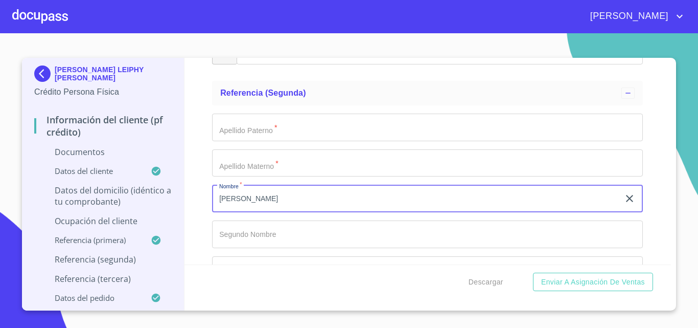
type input "[PERSON_NAME]"
click at [279, 133] on input "Documento de identificación   *" at bounding box center [427, 128] width 431 height 28
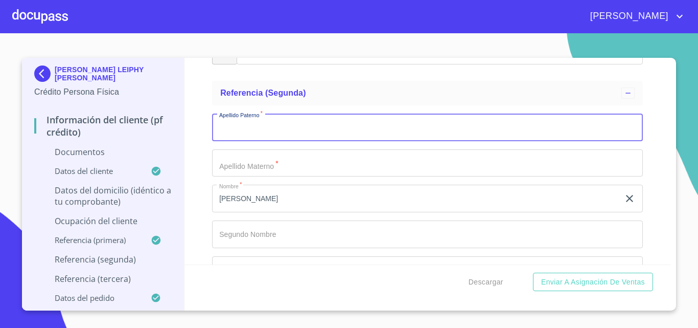
click at [270, 233] on input "Documento de identificación   *" at bounding box center [427, 234] width 431 height 28
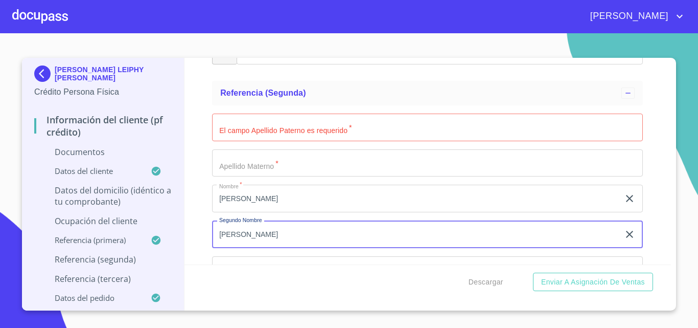
type input "[PERSON_NAME]"
click at [297, 132] on input "Documento de identificación   *" at bounding box center [427, 128] width 431 height 28
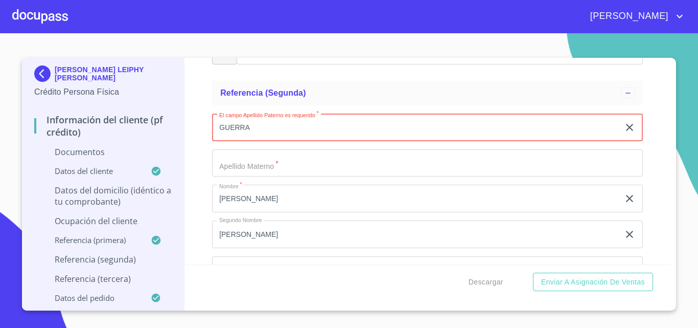
type input "GUERRA"
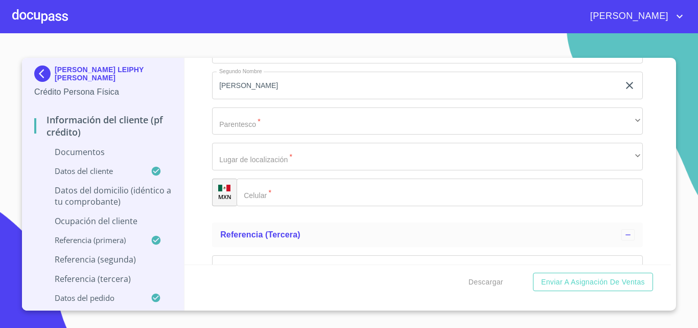
scroll to position [3470, 0]
type input "[PERSON_NAME]"
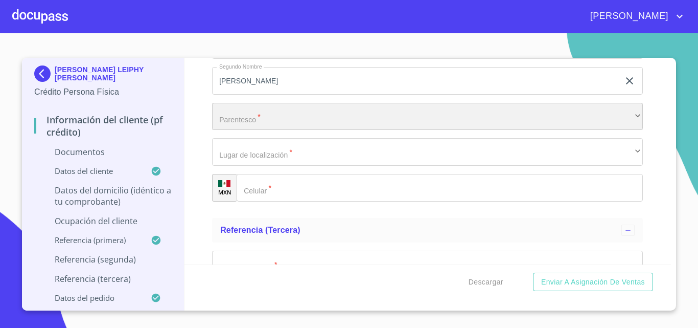
click at [264, 115] on div "​" at bounding box center [427, 117] width 431 height 28
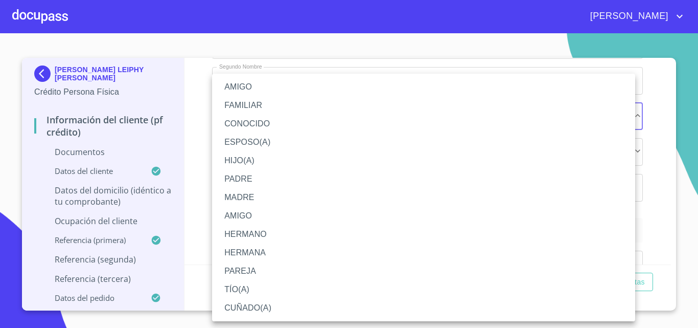
click at [259, 100] on li "FAMILIAR" at bounding box center [423, 105] width 423 height 18
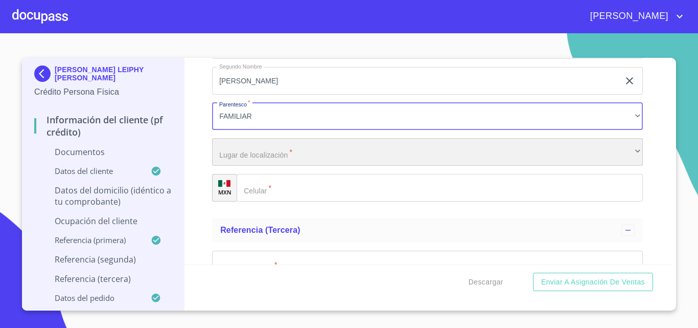
click at [279, 151] on div "​" at bounding box center [427, 152] width 431 height 28
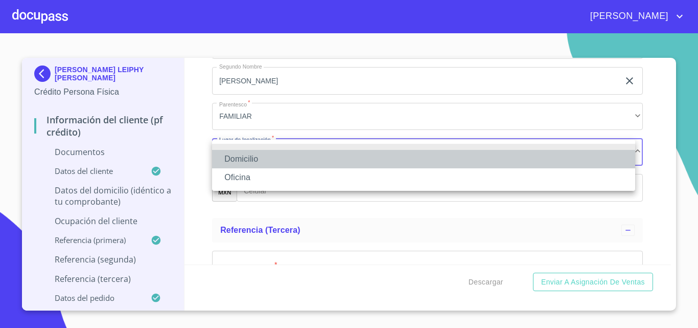
click at [261, 159] on li "Domicilio" at bounding box center [423, 159] width 423 height 18
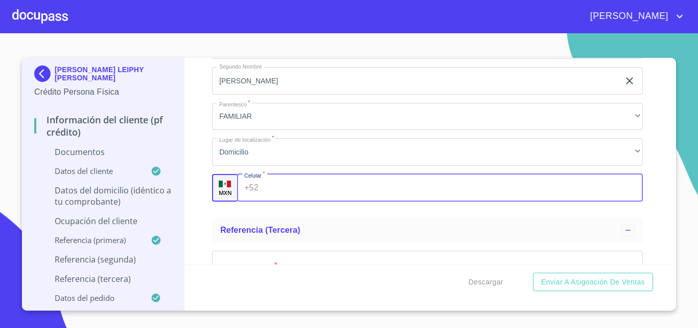
click at [301, 192] on input "Documento de identificación   *" at bounding box center [453, 188] width 381 height 28
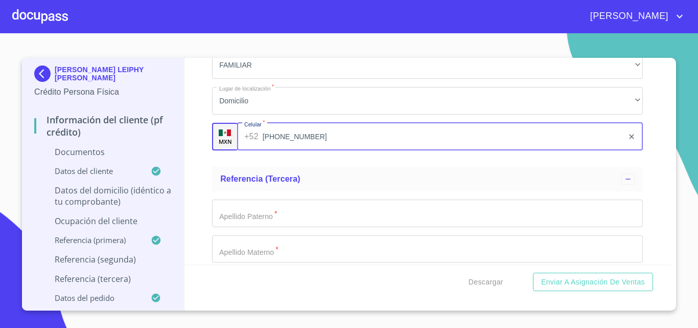
scroll to position [3572, 0]
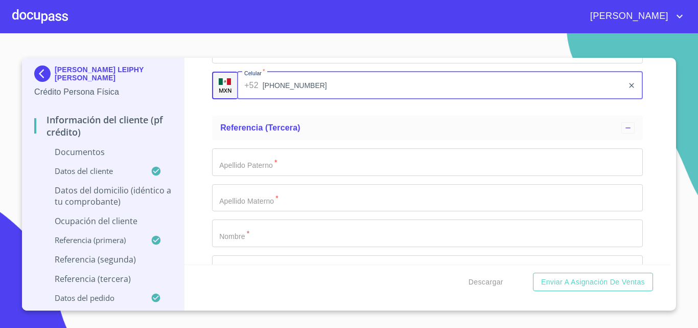
type input "[PHONE_NUMBER]"
click at [286, 240] on input "Documento de identificación   *" at bounding box center [427, 233] width 431 height 28
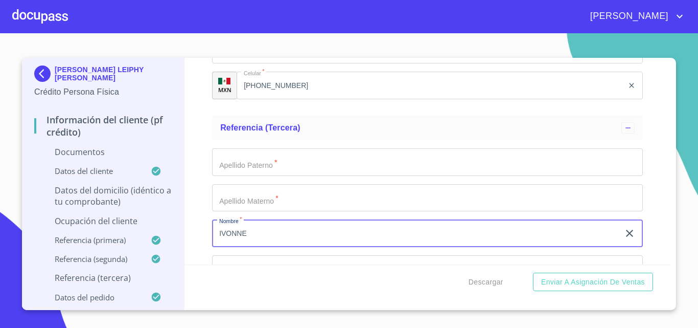
type input "IVONNE"
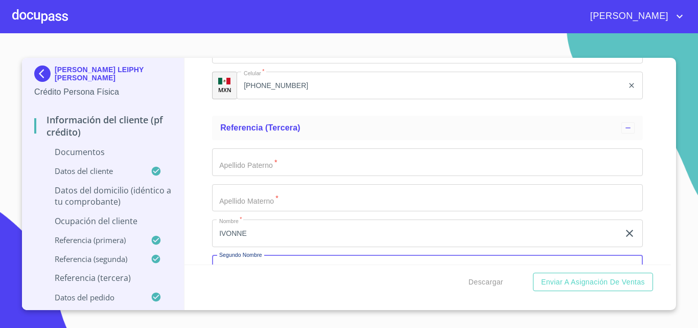
scroll to position [3591, 0]
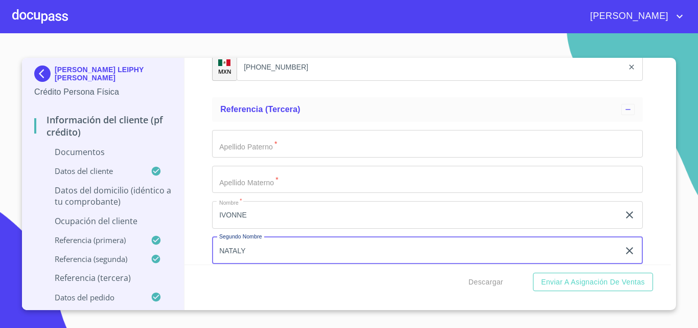
type input "NATALY"
click at [295, 146] on input "Documento de identificación   *" at bounding box center [427, 144] width 431 height 28
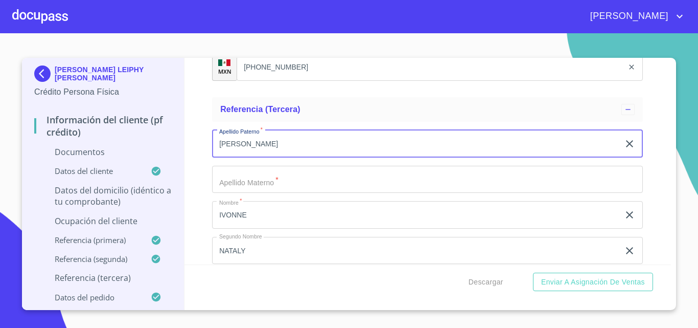
type input "[PERSON_NAME]"
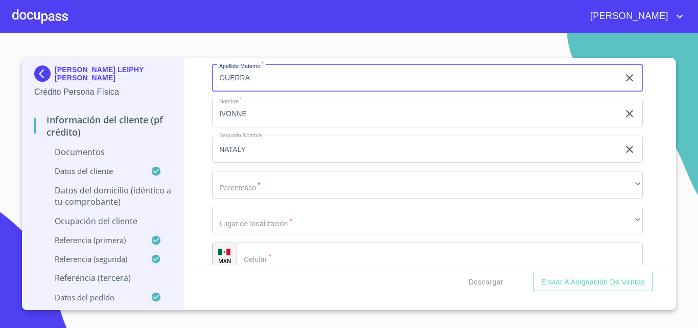
scroll to position [3693, 0]
type input "GUERRA"
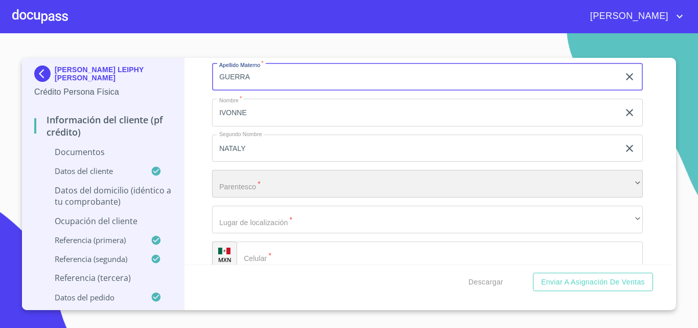
click at [271, 188] on div "​" at bounding box center [427, 184] width 431 height 28
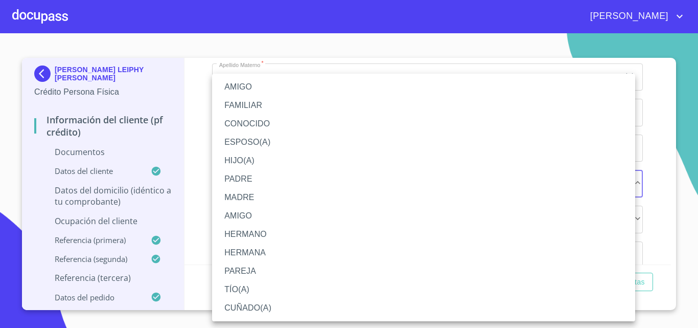
click at [250, 246] on li "HERMANA" at bounding box center [423, 252] width 423 height 18
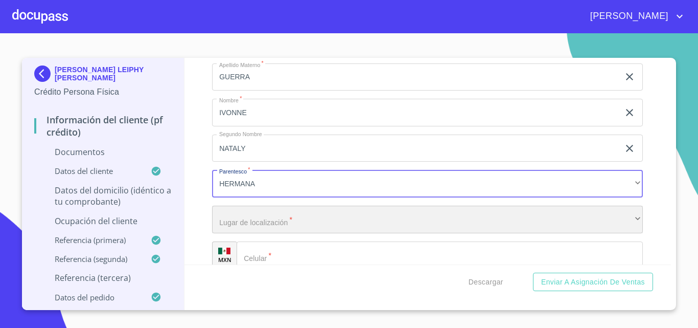
click at [277, 221] on div "​" at bounding box center [427, 220] width 431 height 28
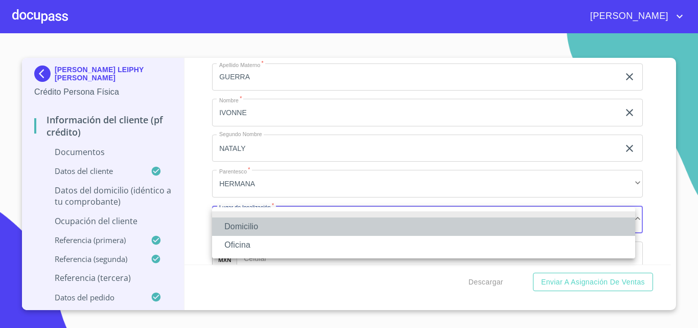
click at [254, 222] on li "Domicilio" at bounding box center [423, 226] width 423 height 18
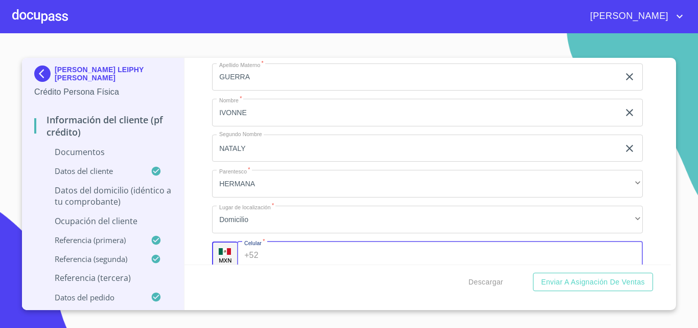
click at [288, 251] on input "Documento de identificación   *" at bounding box center [453, 255] width 381 height 28
type input "[PHONE_NUMBER]"
click at [199, 227] on div "Información del cliente (PF crédito) Documentos Documento de identificación   *…" at bounding box center [428, 161] width 487 height 207
